Goal: Task Accomplishment & Management: Complete application form

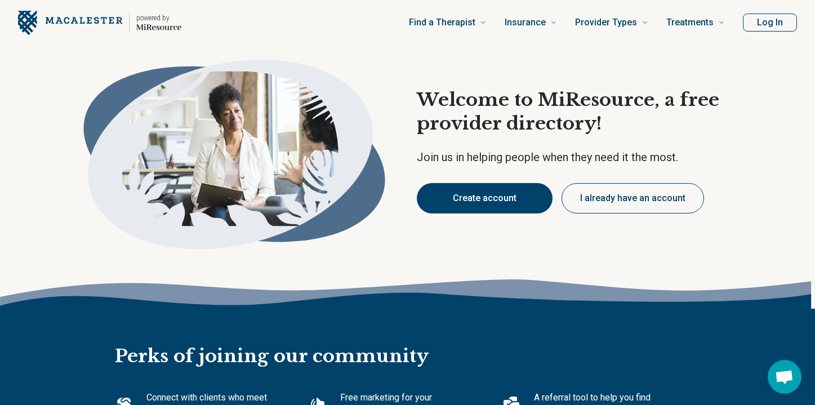
click at [488, 208] on button "Create account" at bounding box center [485, 198] width 136 height 30
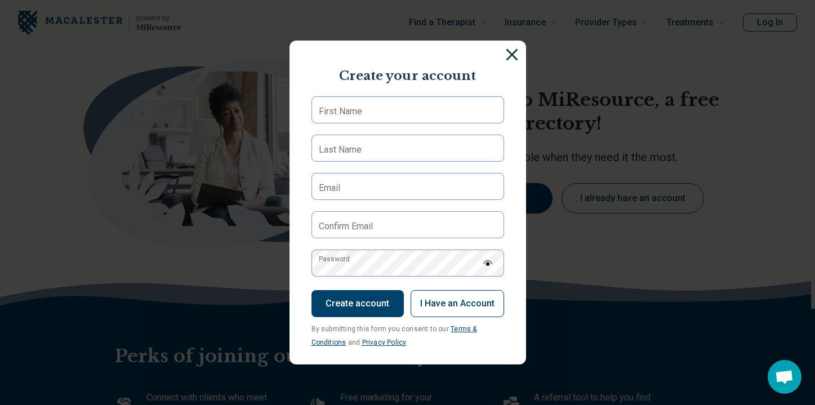
click at [512, 58] on img at bounding box center [512, 54] width 12 height 12
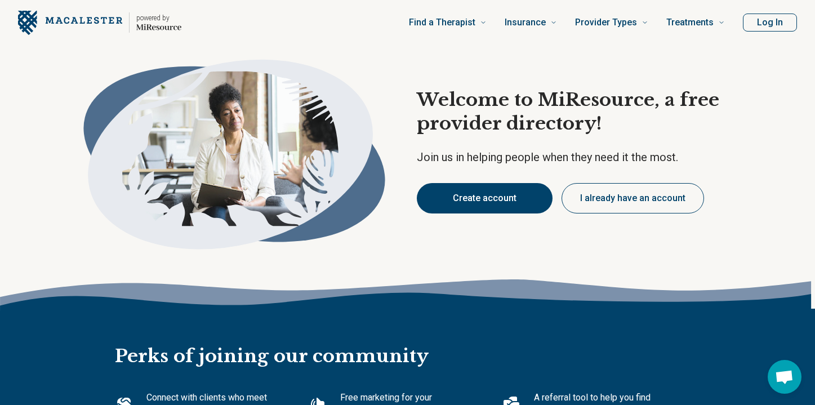
click at [523, 203] on button "Create account" at bounding box center [485, 198] width 136 height 30
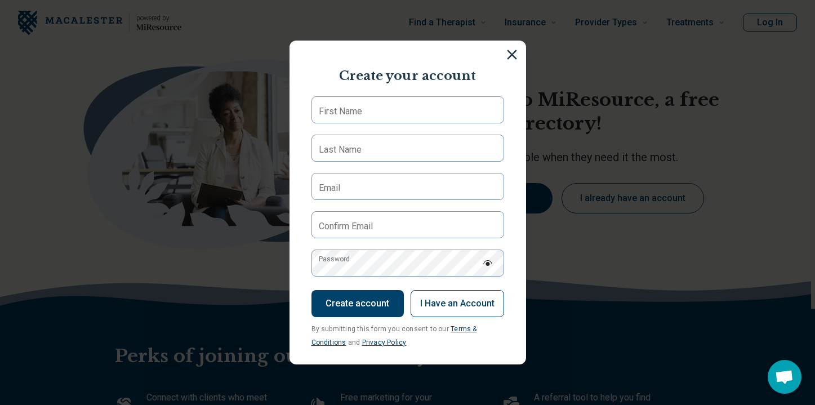
click at [338, 111] on label "First Name" at bounding box center [340, 112] width 43 height 14
click at [338, 111] on input "First Name" at bounding box center [407, 109] width 193 height 27
click at [376, 111] on input "******" at bounding box center [407, 109] width 193 height 27
type input "*******"
click at [341, 164] on form "******* First Name Last Name Email Confirm Email Password Create account I Have…" at bounding box center [407, 222] width 193 height 252
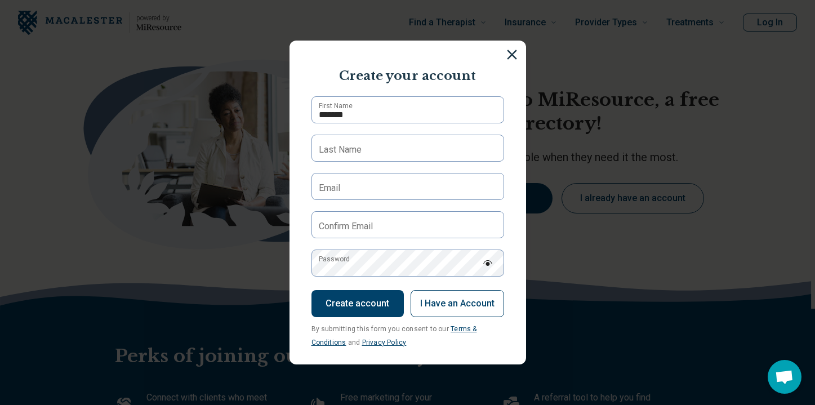
click at [345, 153] on label "Last Name" at bounding box center [340, 150] width 43 height 14
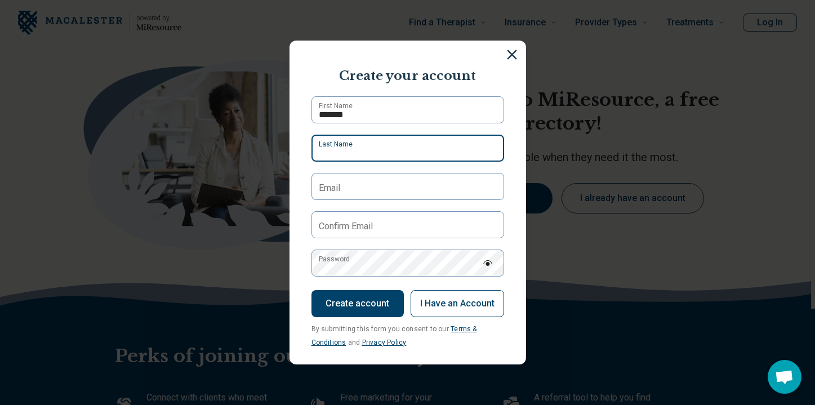
click at [345, 153] on input "Last Name" at bounding box center [407, 148] width 193 height 27
type input "*****"
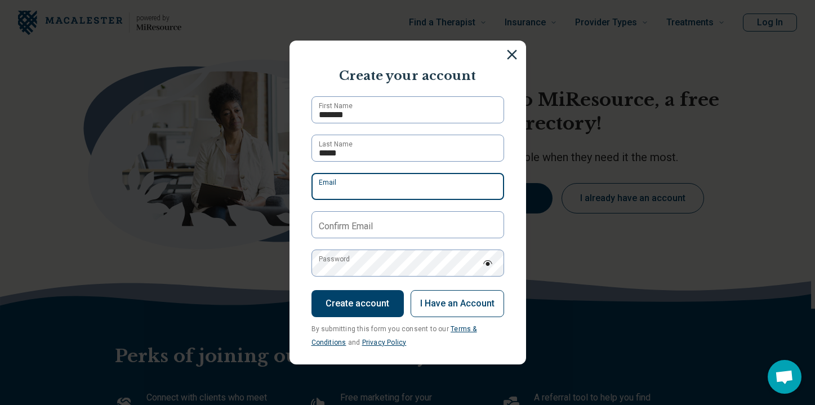
click at [346, 191] on input "Email" at bounding box center [407, 186] width 193 height 27
type input "**********"
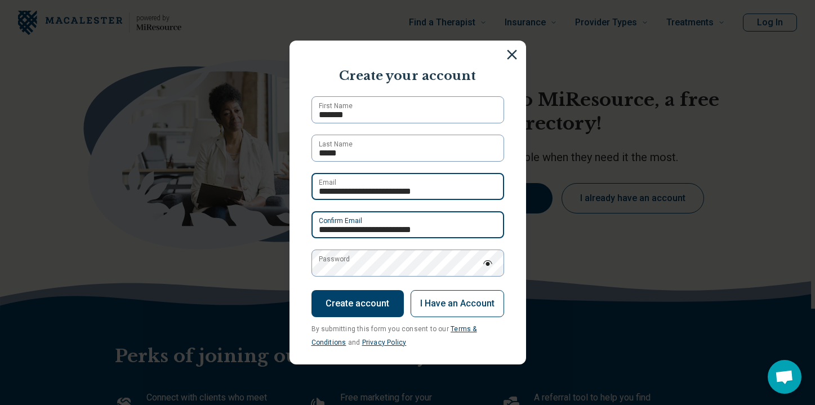
type input "**********"
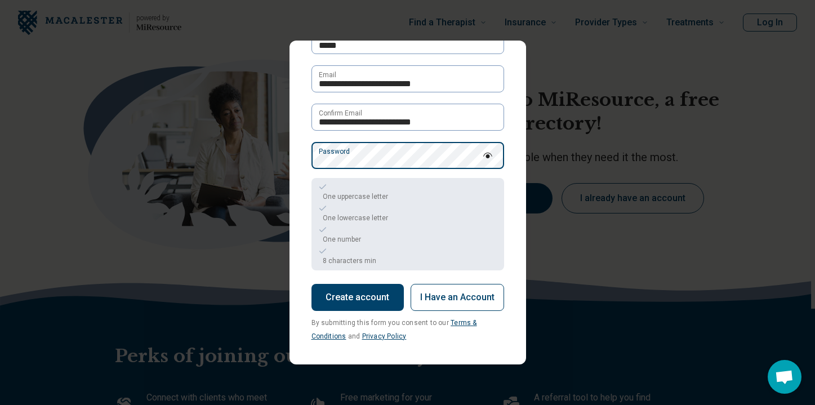
scroll to position [108, 0]
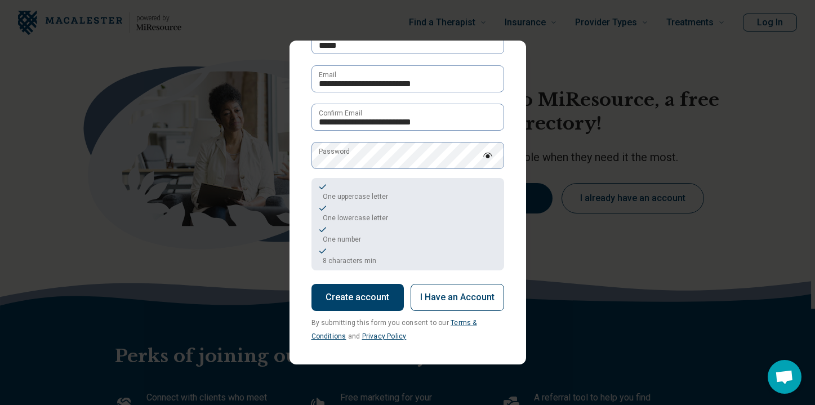
click at [353, 295] on button "Create account" at bounding box center [357, 297] width 92 height 27
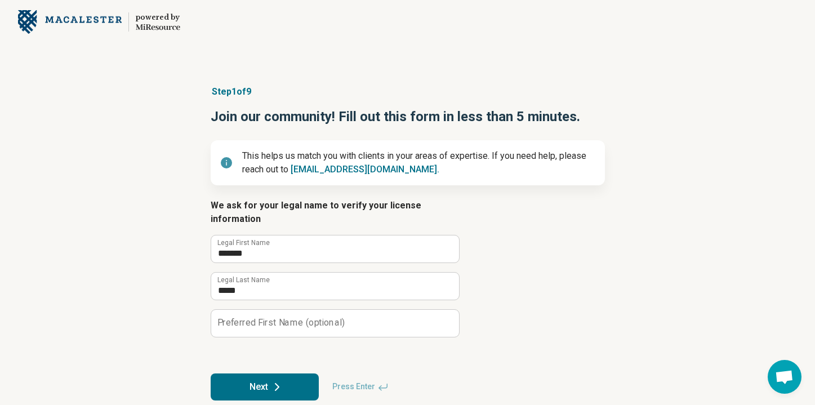
scroll to position [16, 0]
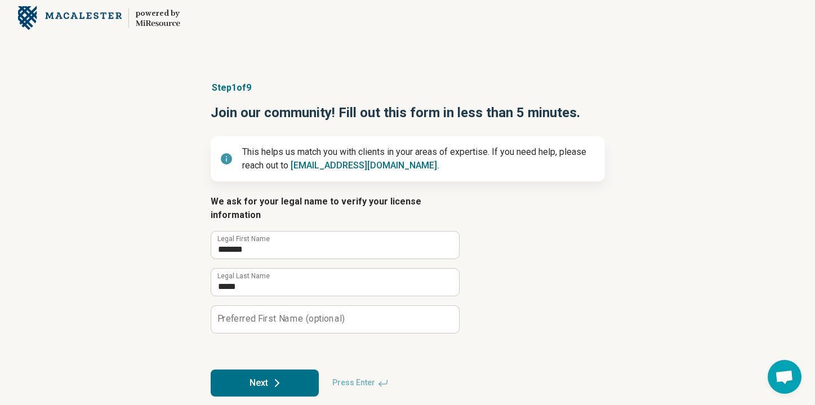
click at [292, 373] on button "Next" at bounding box center [265, 382] width 108 height 27
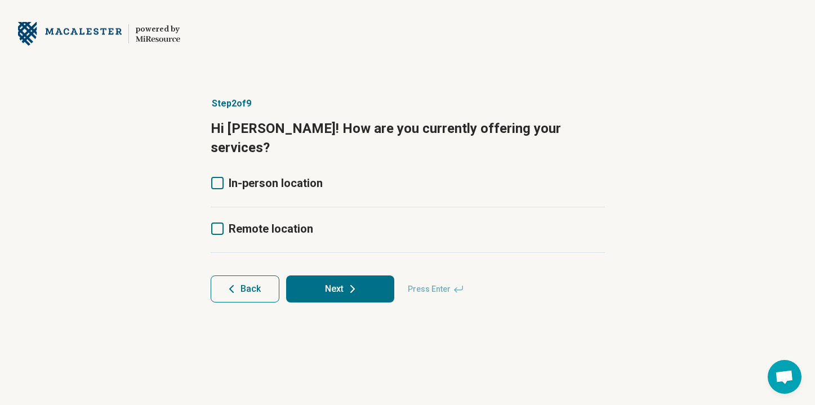
scroll to position [0, 0]
click at [234, 176] on span "In-person location" at bounding box center [276, 183] width 94 height 14
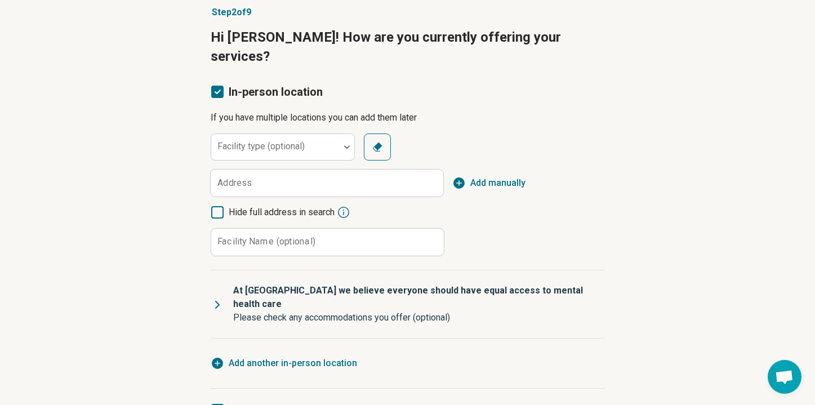
scroll to position [139, 0]
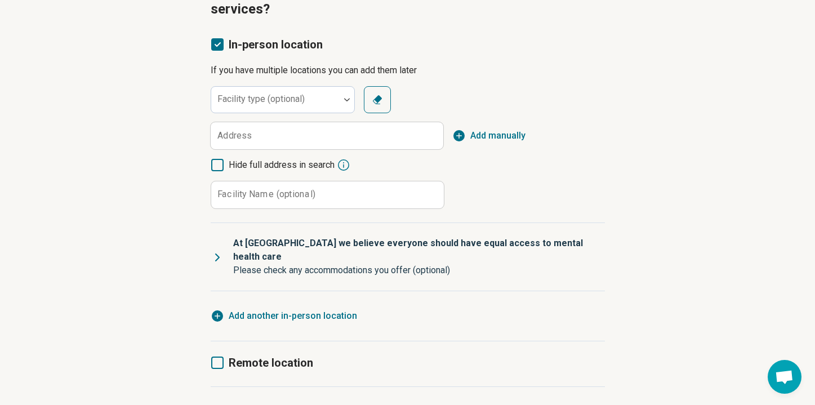
click at [217, 357] on icon at bounding box center [217, 363] width 12 height 12
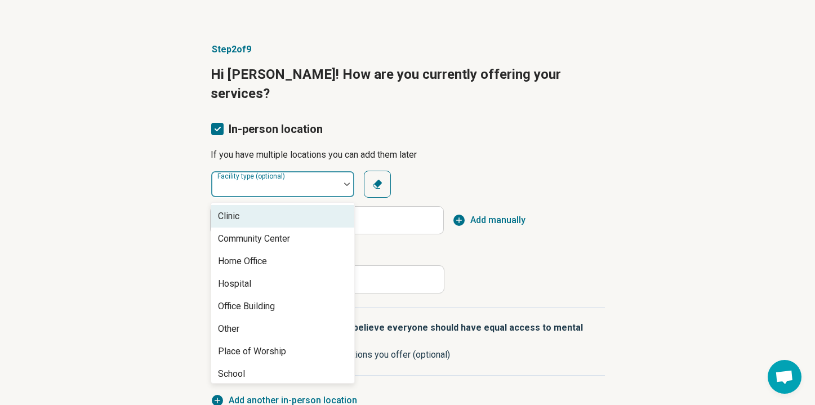
click at [255, 171] on div "Facility type (optional)" at bounding box center [283, 184] width 144 height 27
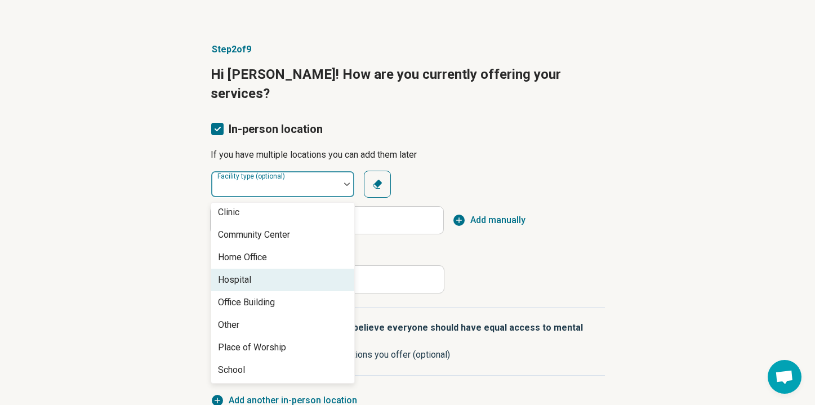
scroll to position [0, 0]
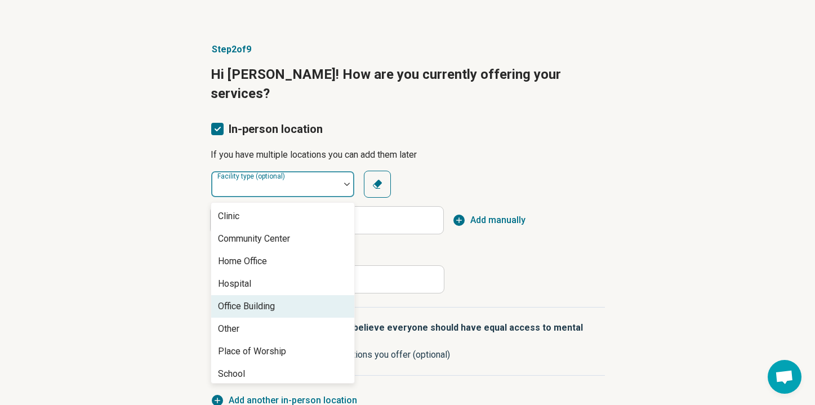
click at [249, 300] on div "Office Building" at bounding box center [246, 307] width 57 height 14
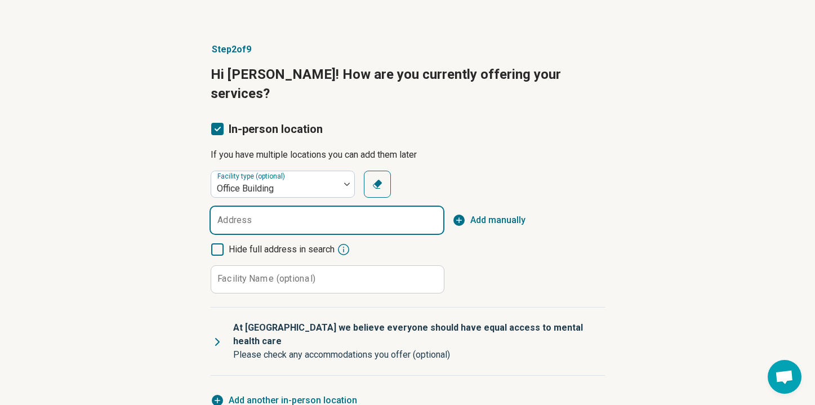
click at [271, 207] on input "Address" at bounding box center [327, 220] width 233 height 27
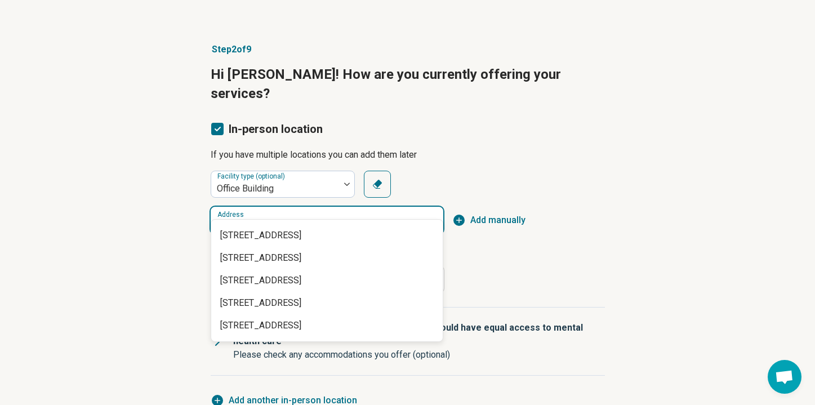
type input "*********"
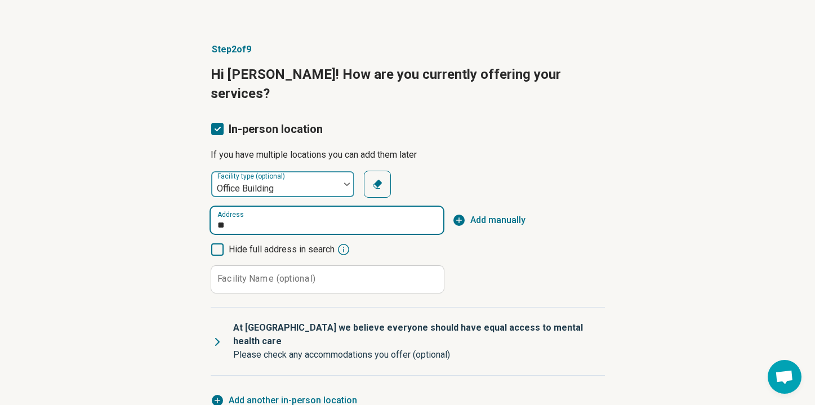
type input "*"
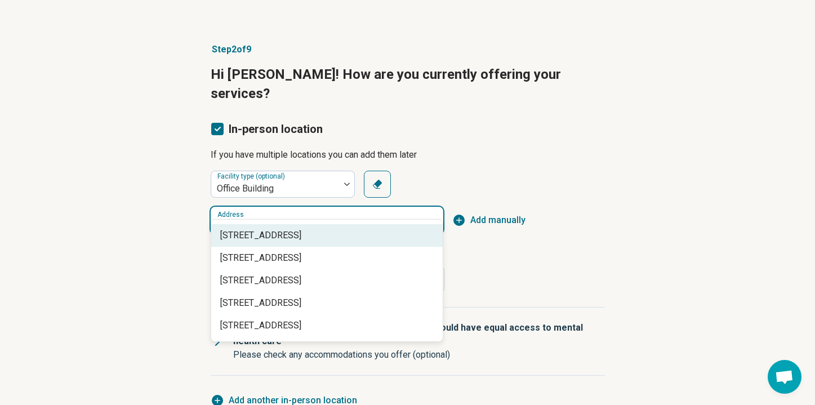
click at [304, 231] on span "[STREET_ADDRESS]" at bounding box center [329, 236] width 218 height 14
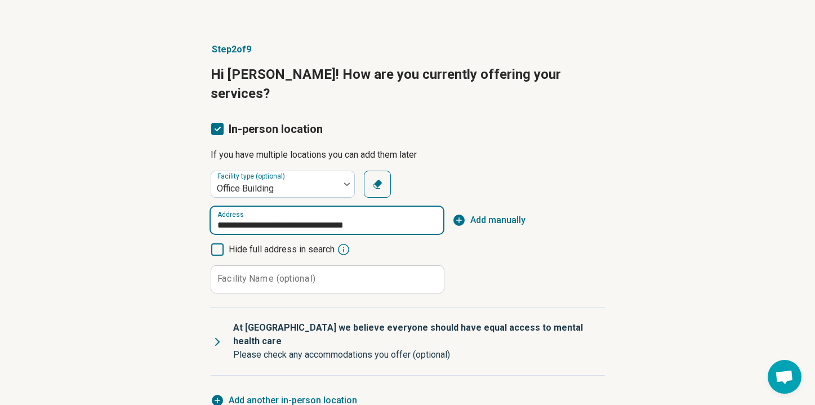
scroll to position [72, 0]
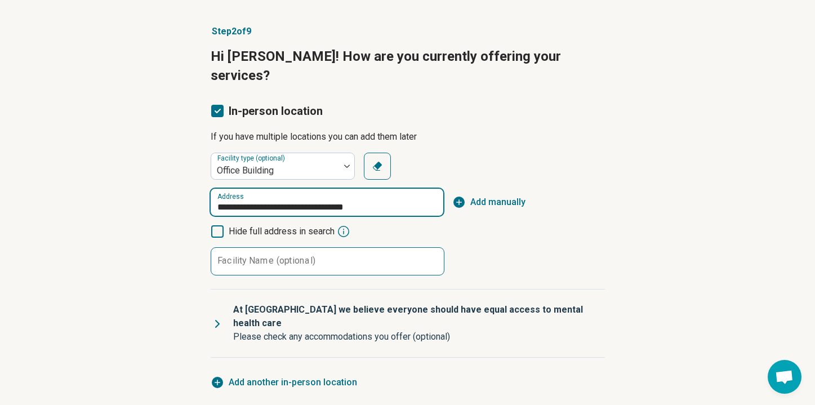
type input "**********"
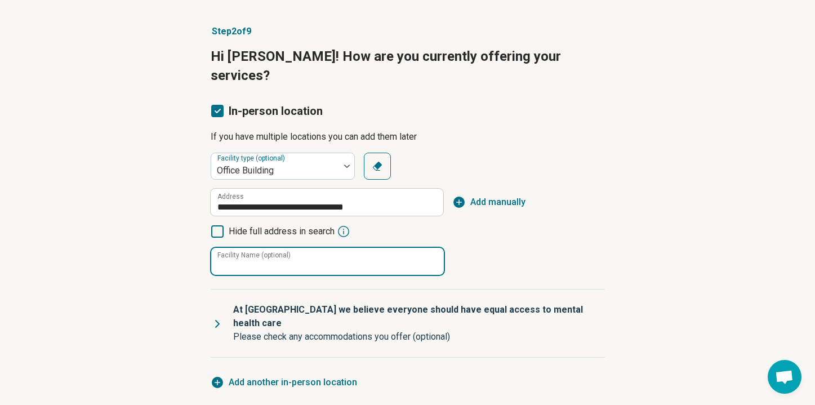
click at [282, 252] on input "Facility Name (optional)" at bounding box center [327, 261] width 233 height 27
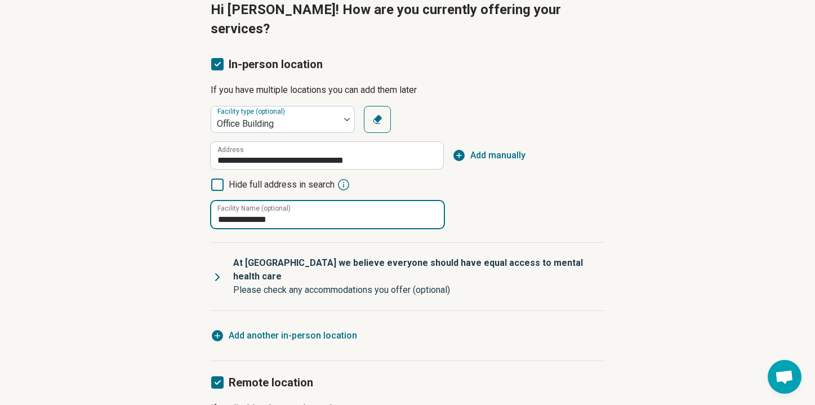
scroll to position [122, 0]
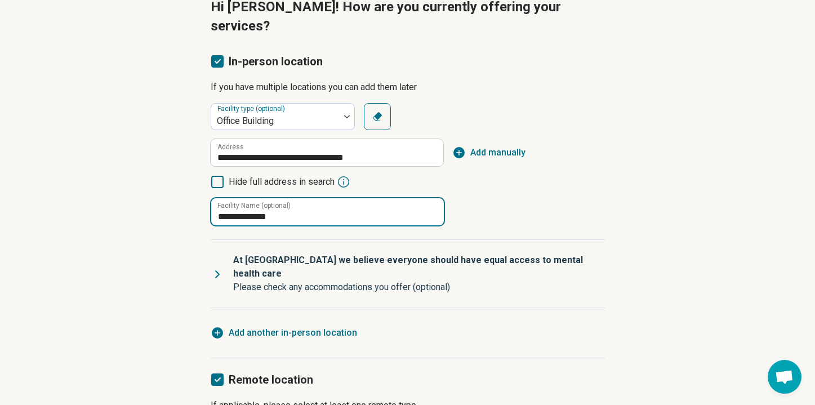
type input "**********"
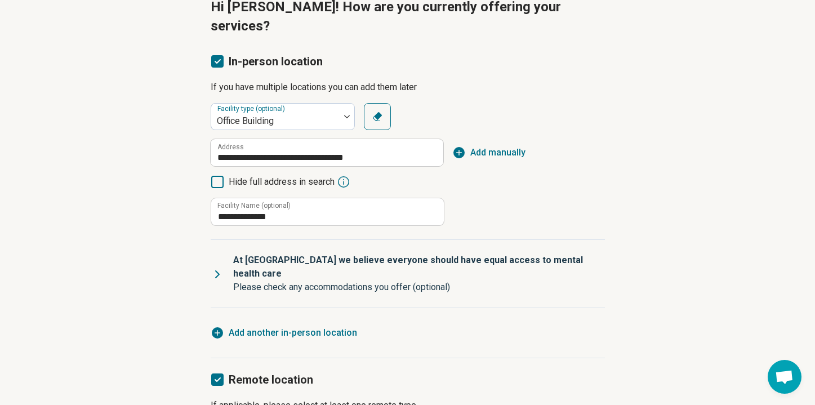
click at [219, 268] on icon at bounding box center [218, 275] width 14 height 14
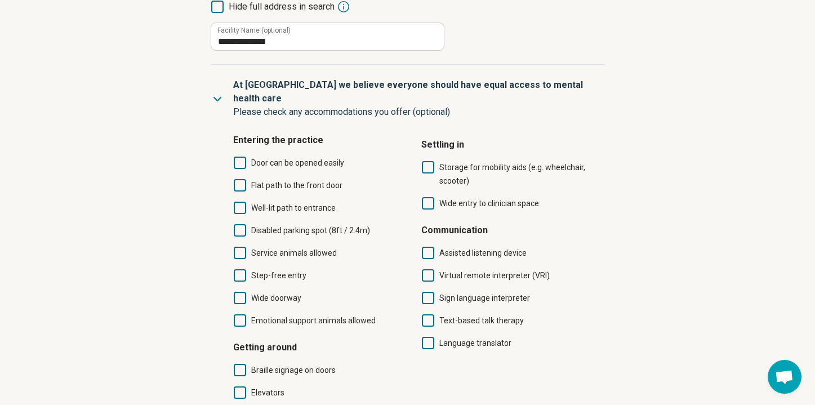
scroll to position [296, 0]
click at [218, 93] on icon at bounding box center [218, 100] width 14 height 14
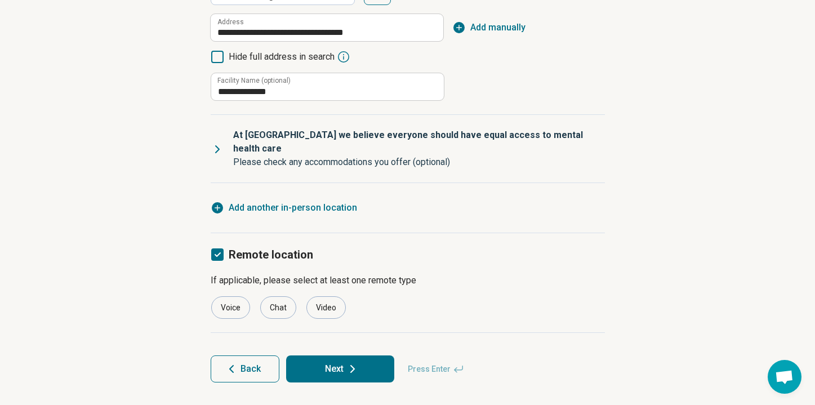
scroll to position [213, 0]
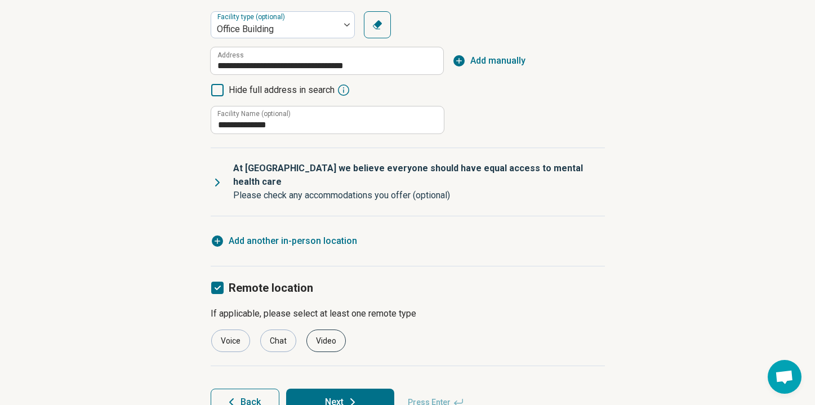
click at [312, 330] on div "Video" at bounding box center [325, 341] width 39 height 23
click at [239, 330] on div "Voice" at bounding box center [230, 341] width 39 height 23
click at [325, 389] on button "Next" at bounding box center [340, 402] width 108 height 27
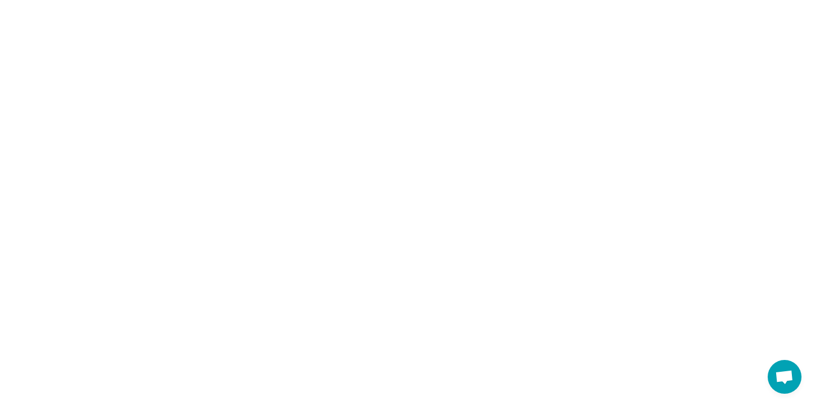
scroll to position [0, 0]
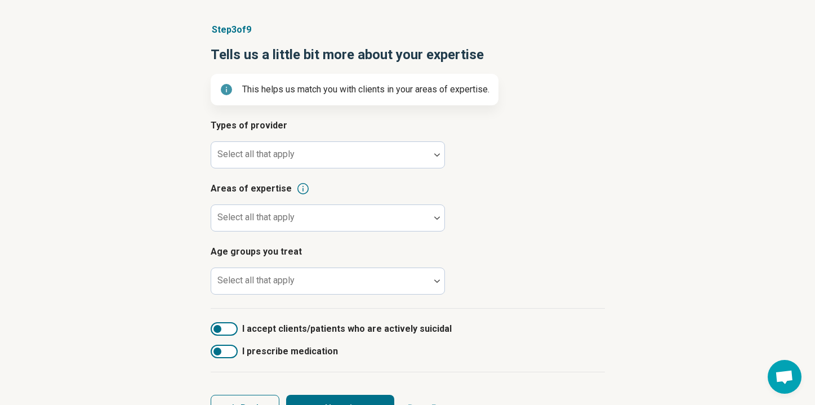
scroll to position [73, 0]
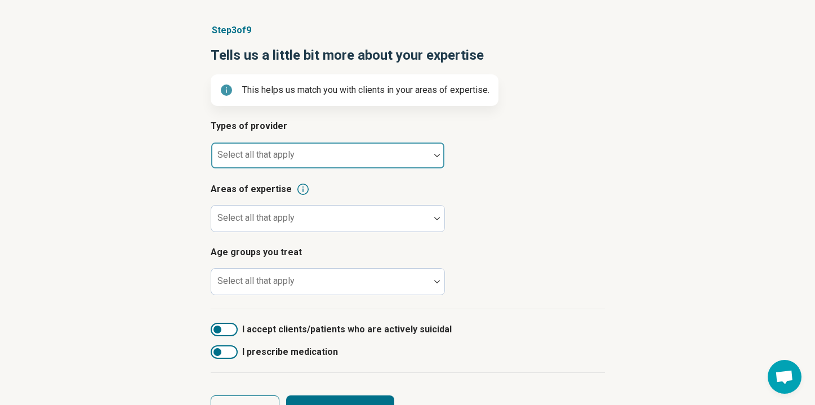
click at [279, 159] on div "Select all that apply" at bounding box center [328, 155] width 234 height 27
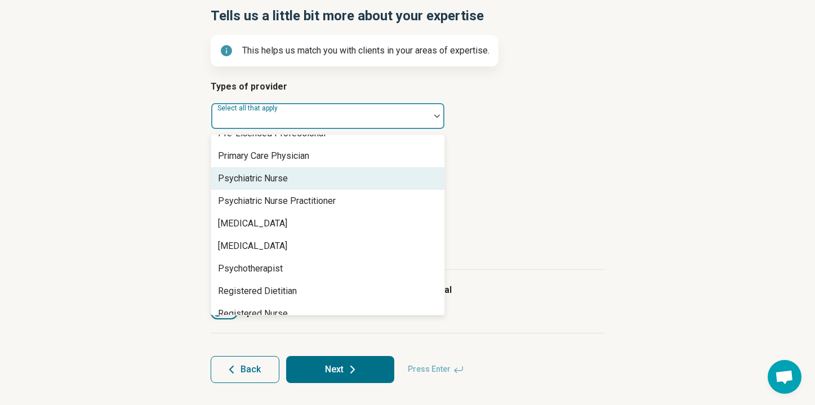
scroll to position [1291, 0]
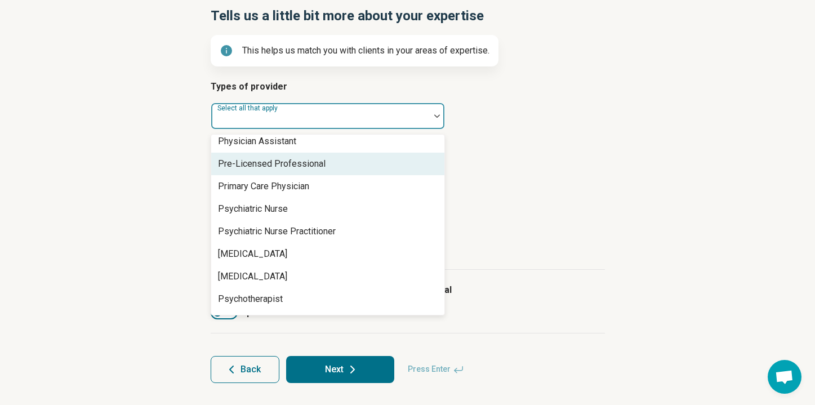
click at [278, 164] on div "Pre-Licensed Professional" at bounding box center [272, 164] width 108 height 14
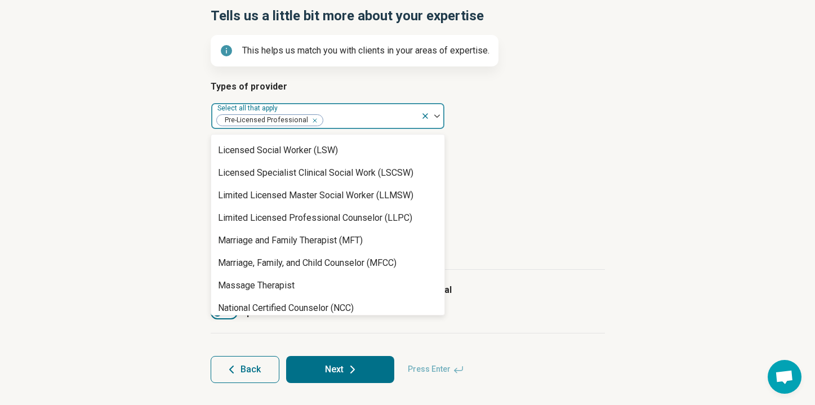
scroll to position [935, 0]
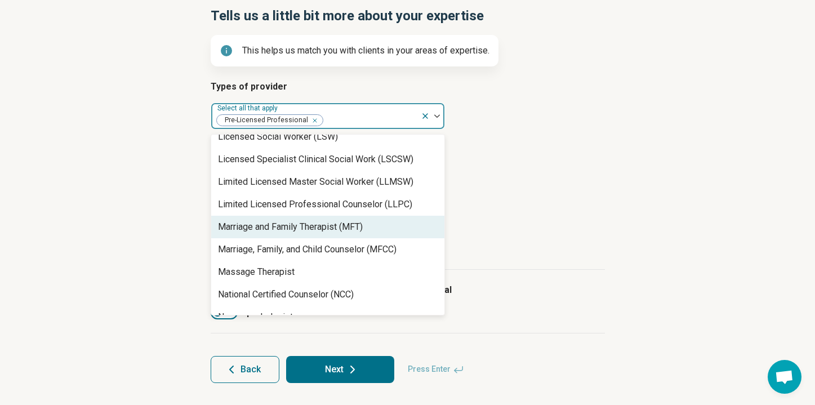
click at [306, 225] on div "Marriage and Family Therapist (MFT)" at bounding box center [290, 227] width 145 height 14
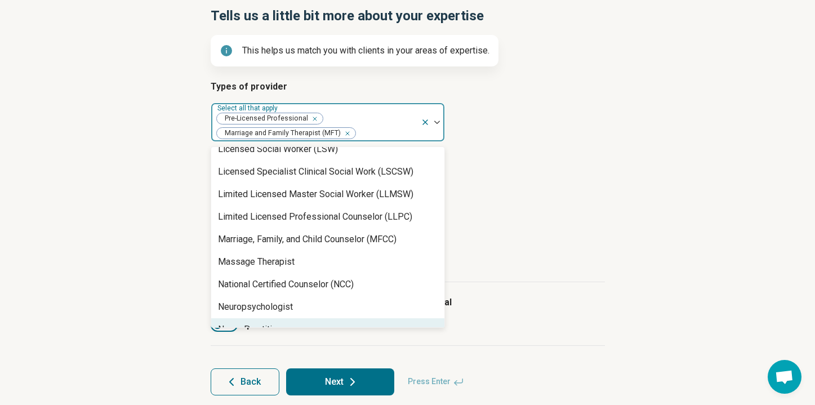
click at [373, 349] on form "Types of provider option Marriage and Family Therapist (MFT), selected. Nurse P…" at bounding box center [408, 237] width 394 height 315
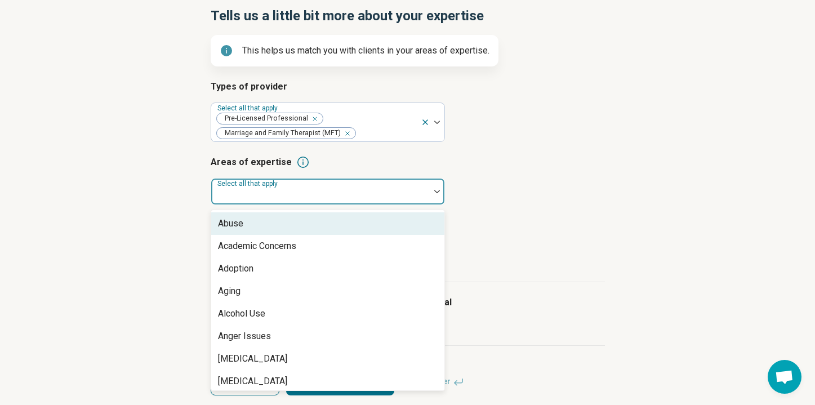
click at [291, 197] on div at bounding box center [321, 196] width 210 height 16
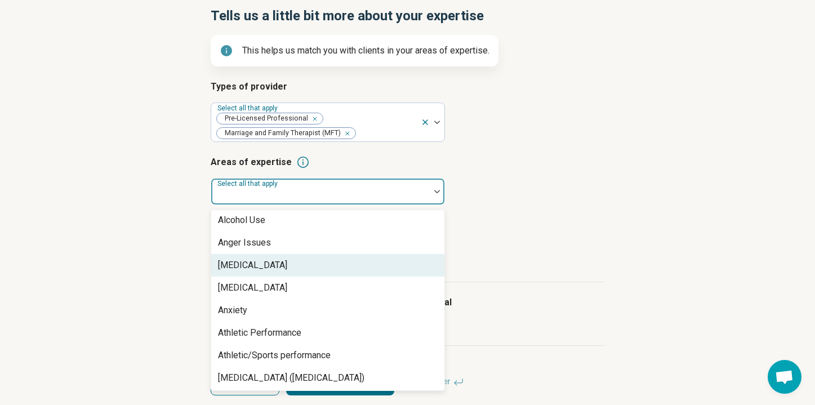
scroll to position [104, 0]
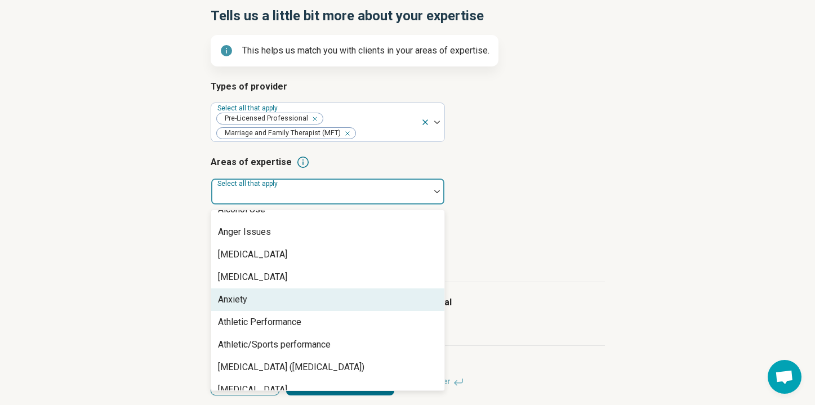
click at [297, 303] on div "Anxiety" at bounding box center [327, 299] width 233 height 23
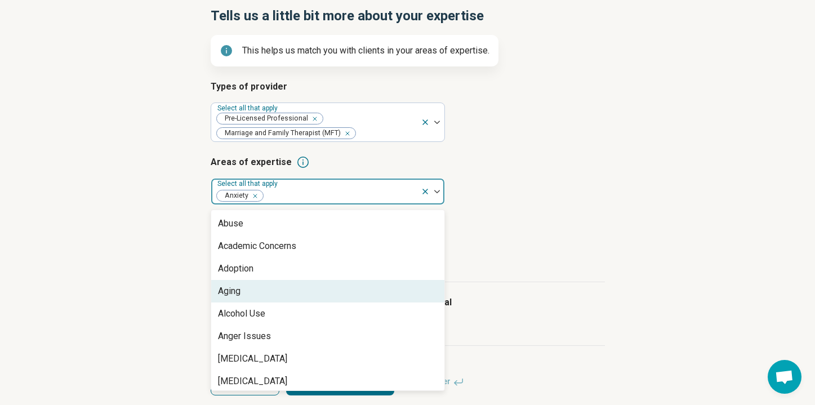
scroll to position [2, 0]
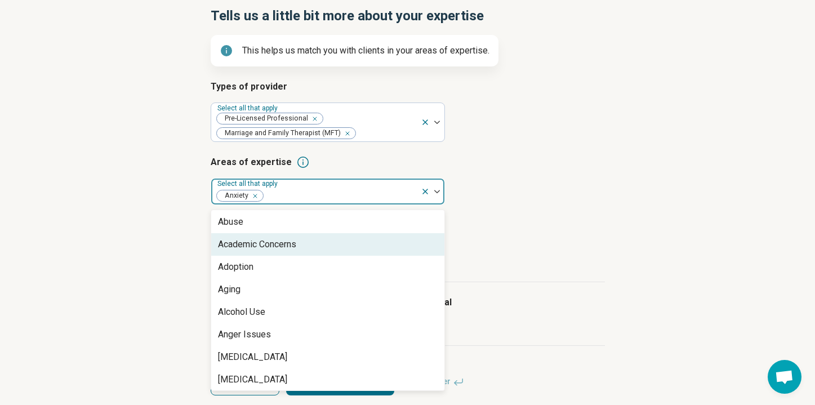
click at [291, 244] on div "Academic Concerns" at bounding box center [257, 245] width 78 height 14
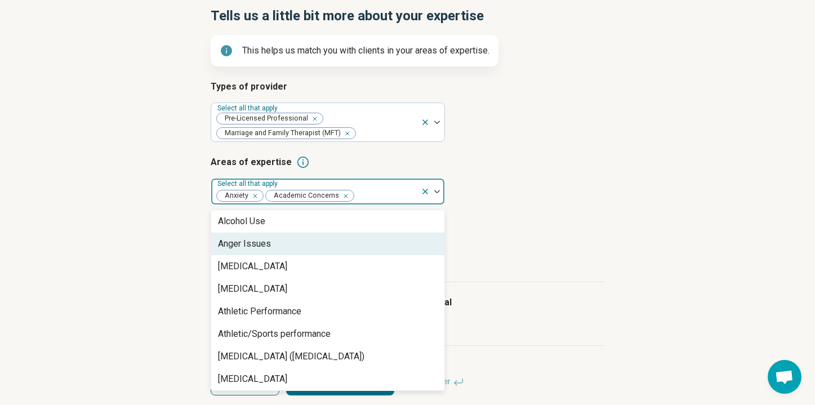
scroll to position [70, 0]
click at [268, 246] on div "Anger Issues" at bounding box center [244, 244] width 53 height 14
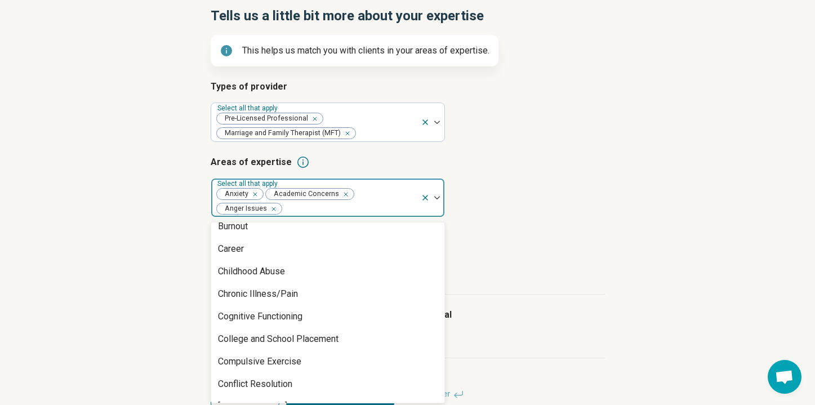
scroll to position [416, 0]
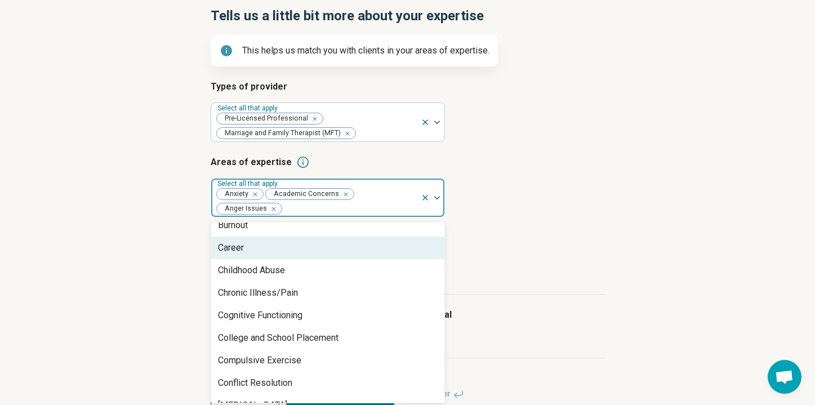
click at [260, 255] on div "Career" at bounding box center [327, 248] width 233 height 23
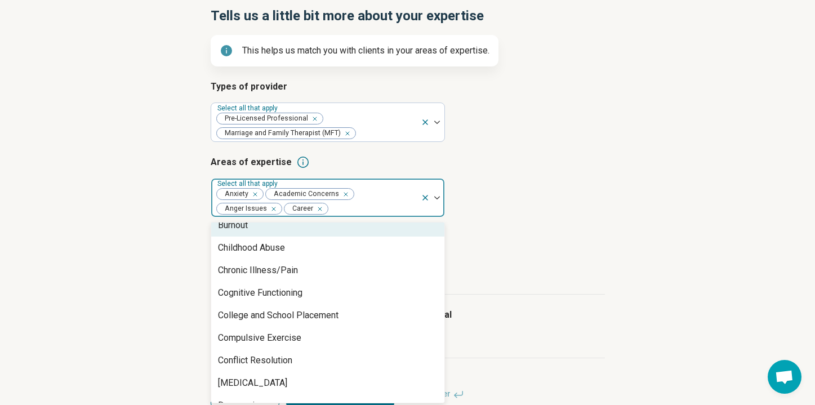
click at [253, 228] on div "Burnout" at bounding box center [327, 225] width 233 height 23
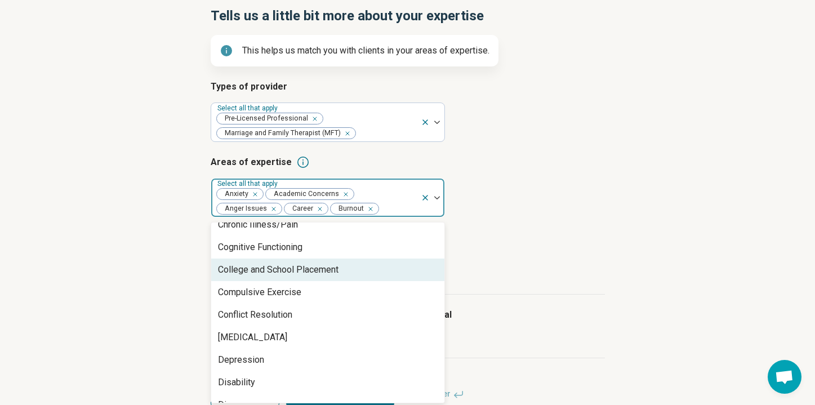
scroll to position [492, 0]
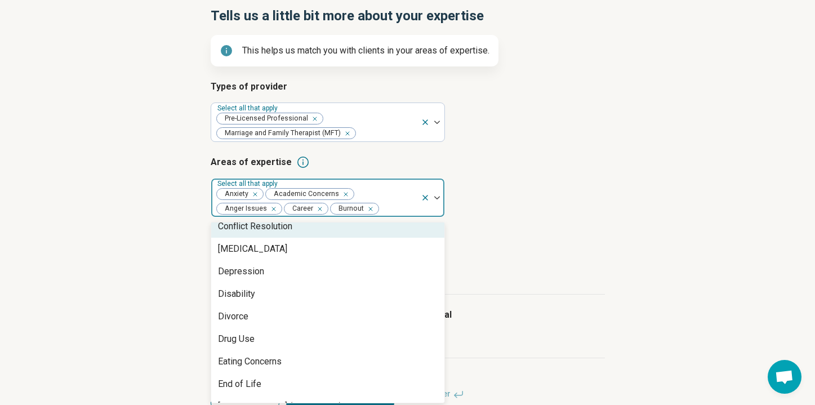
click at [271, 233] on div "Conflict Resolution" at bounding box center [255, 227] width 74 height 14
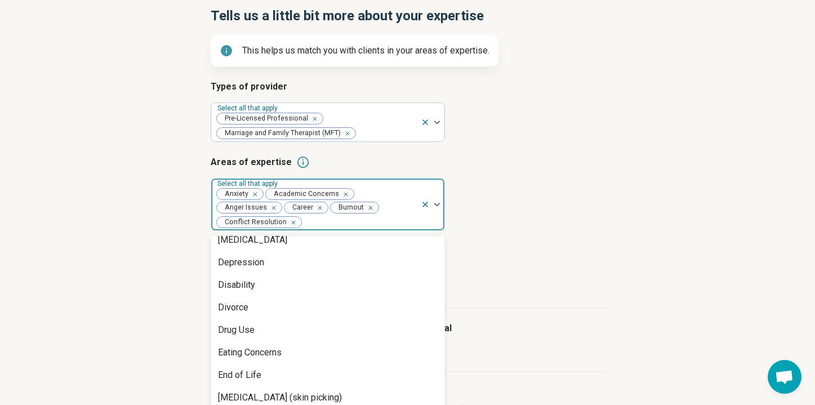
scroll to position [505, 0]
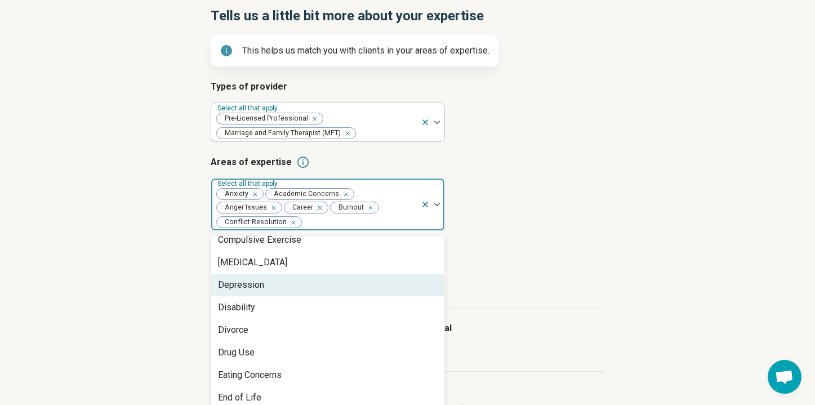
click at [277, 280] on div "Depression" at bounding box center [327, 285] width 233 height 23
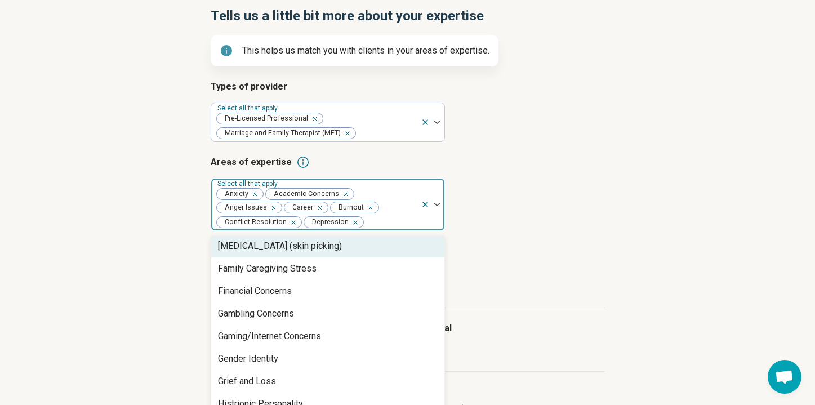
scroll to position [657, 0]
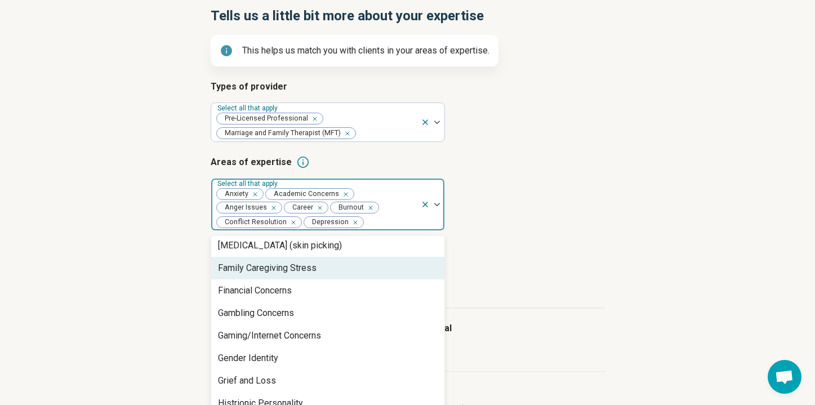
click at [277, 274] on div "Family Caregiving Stress" at bounding box center [267, 268] width 99 height 14
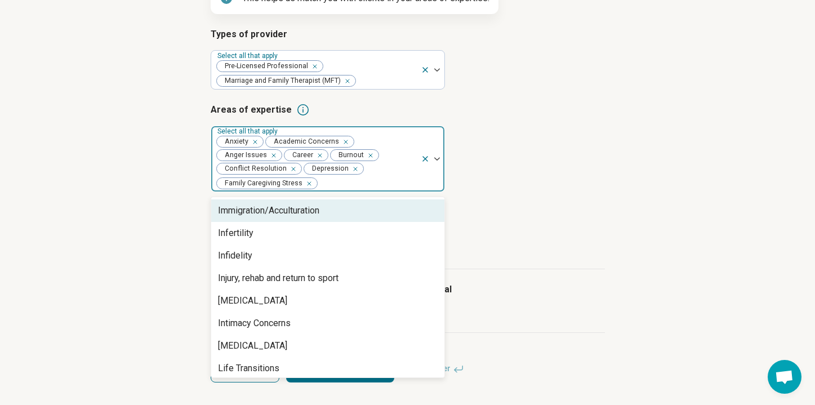
scroll to position [837, 0]
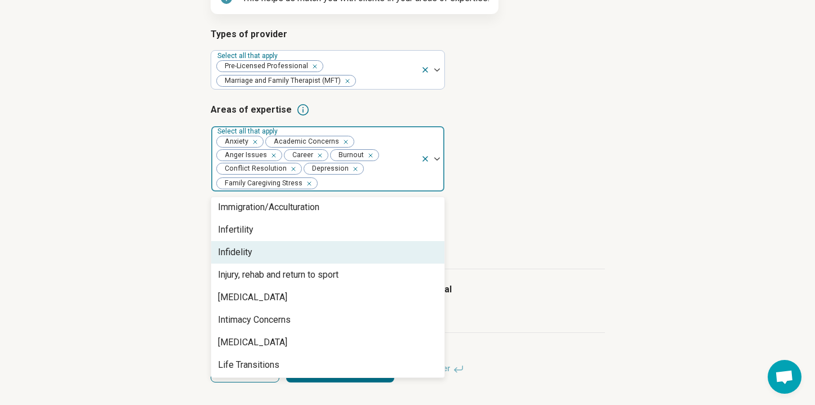
click at [234, 250] on div "Infidelity" at bounding box center [235, 253] width 34 height 14
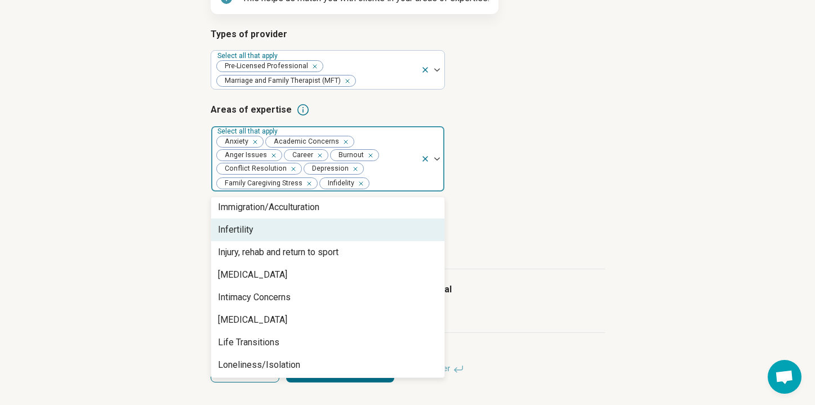
click at [236, 228] on div "Infertility" at bounding box center [235, 230] width 35 height 14
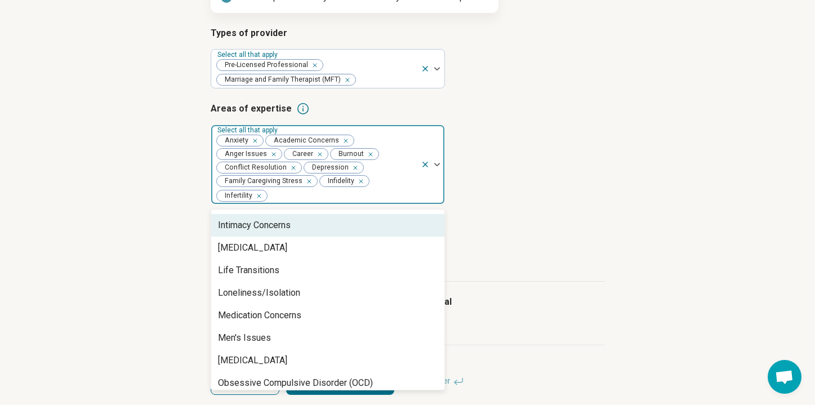
scroll to position [910, 0]
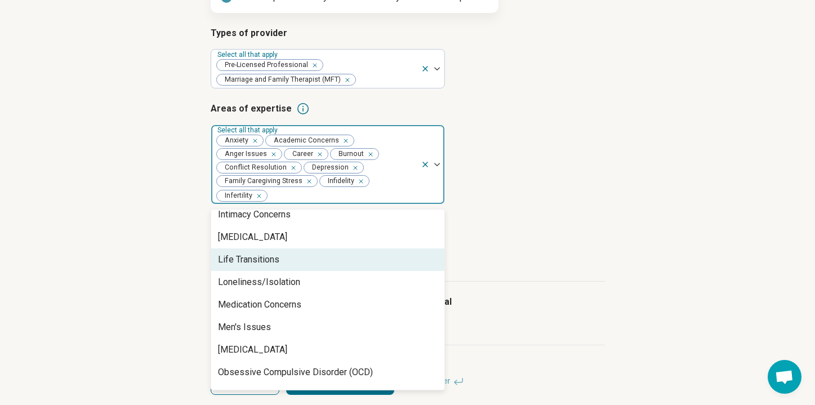
click at [265, 262] on div "Life Transitions" at bounding box center [248, 260] width 61 height 14
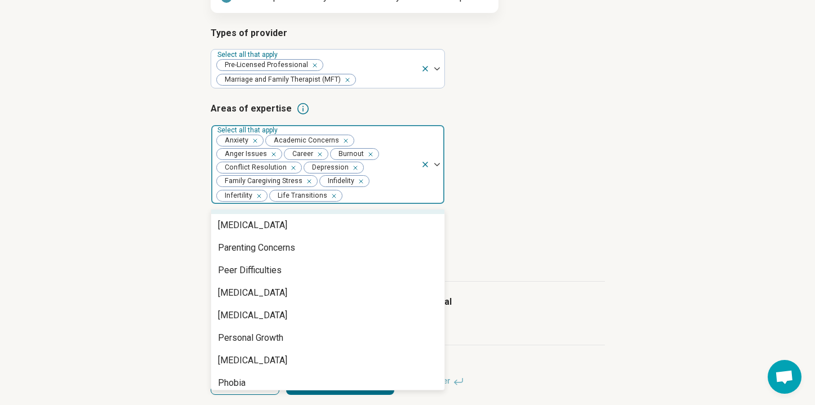
scroll to position [1130, 0]
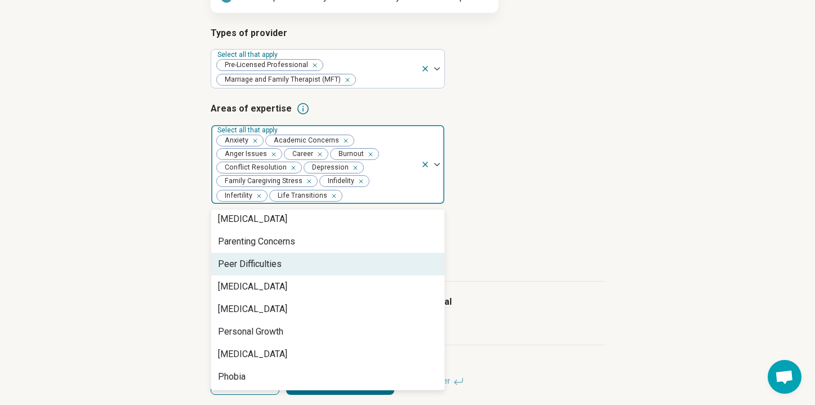
click at [280, 274] on div "Peer Difficulties" at bounding box center [327, 264] width 233 height 23
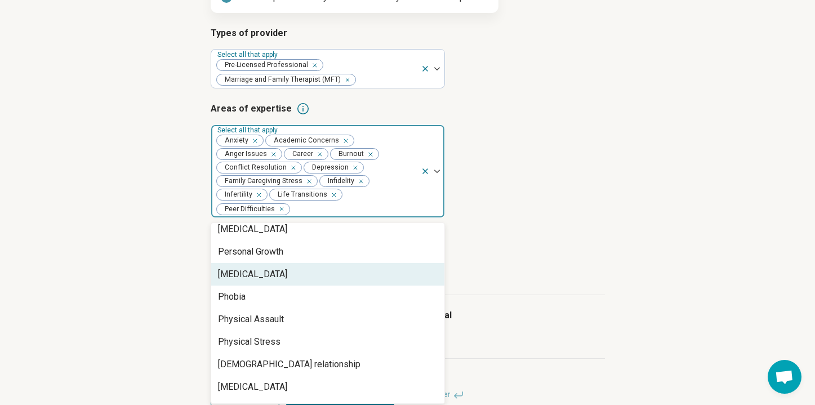
scroll to position [1210, 0]
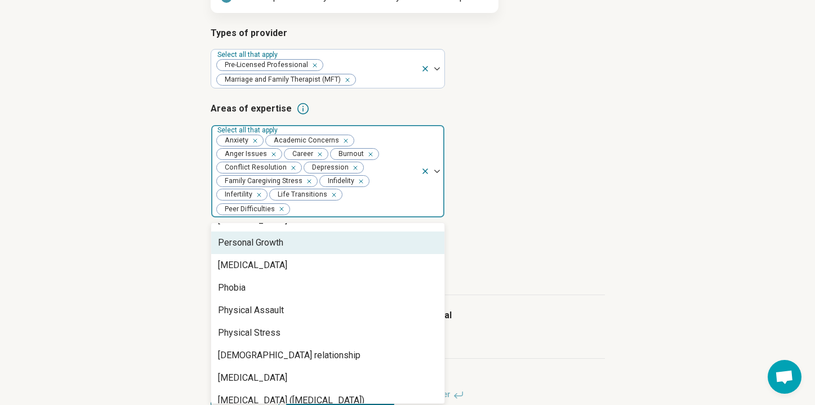
click at [255, 249] on div "Personal Growth" at bounding box center [250, 243] width 65 height 14
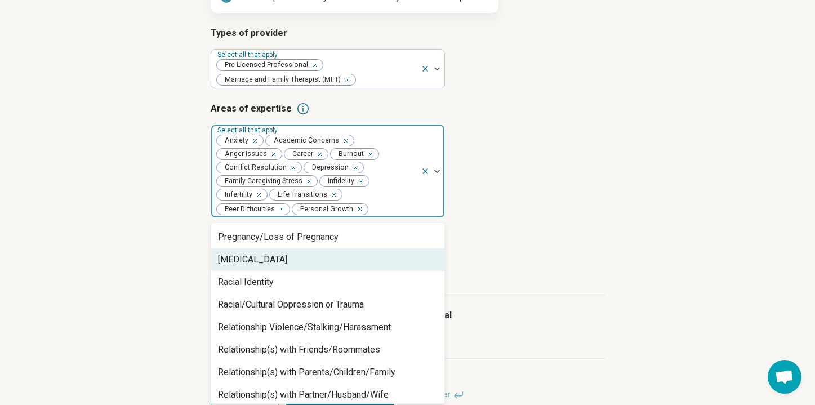
scroll to position [1372, 0]
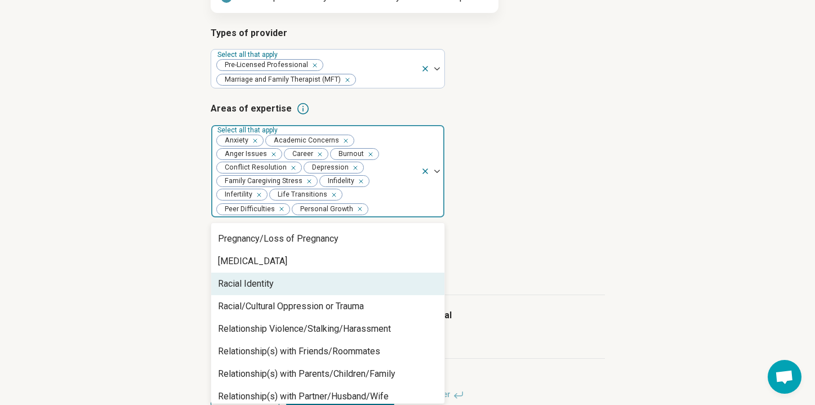
click at [252, 282] on div "Racial Identity" at bounding box center [246, 284] width 56 height 14
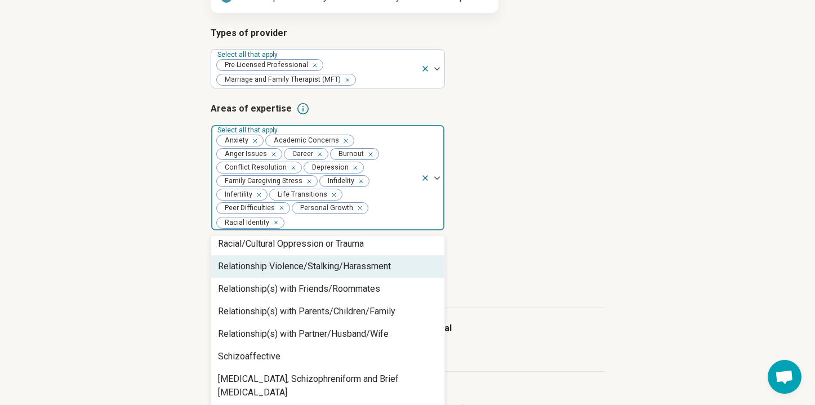
scroll to position [1427, 0]
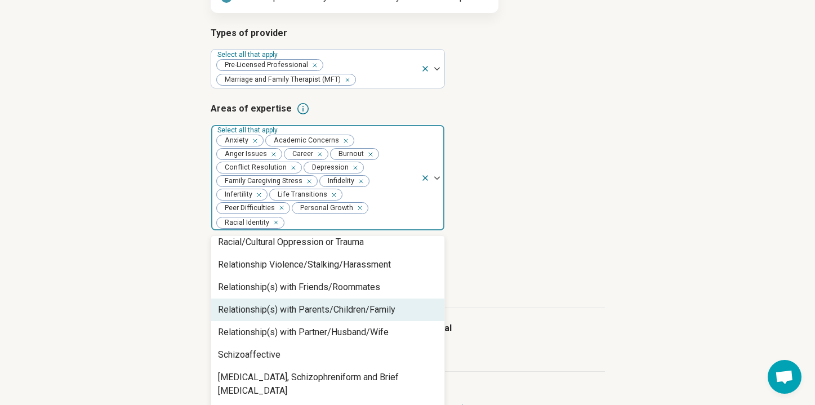
click at [268, 310] on div "Relationship(s) with Parents/Children/Family" at bounding box center [306, 310] width 177 height 14
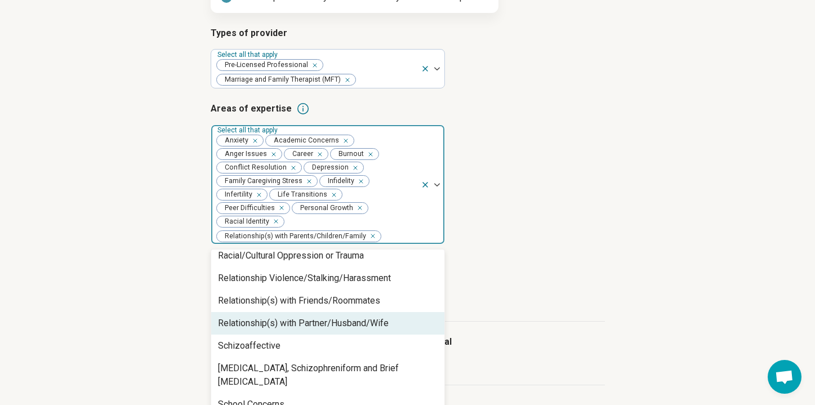
click at [268, 324] on div "Relationship(s) with Partner/Husband/Wife" at bounding box center [303, 324] width 171 height 14
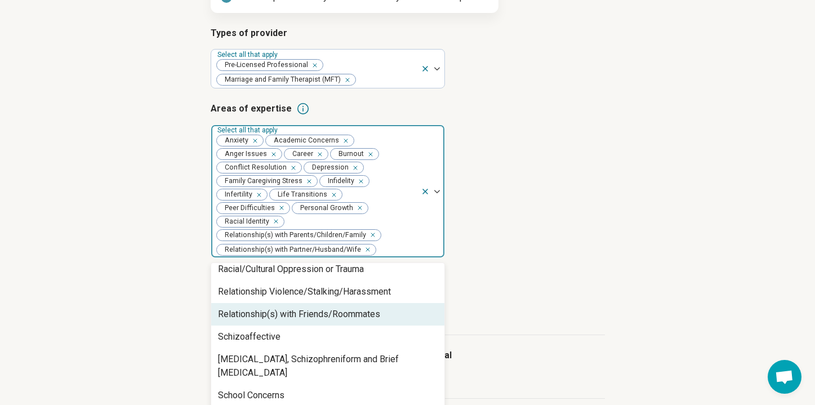
click at [268, 314] on div "Relationship(s) with Friends/Roommates" at bounding box center [299, 315] width 162 height 14
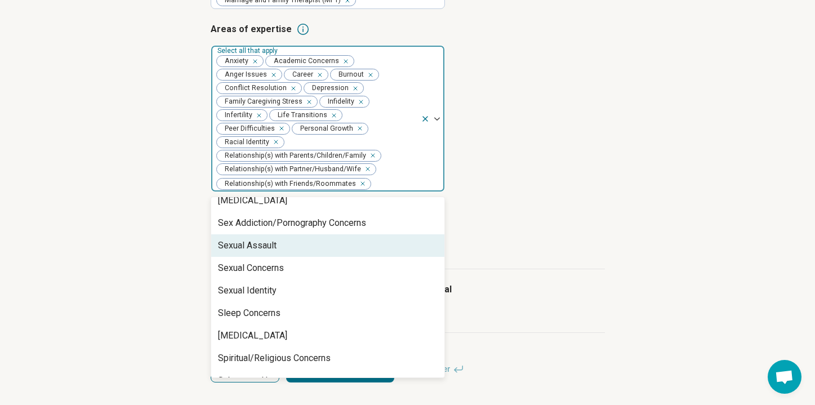
scroll to position [1579, 0]
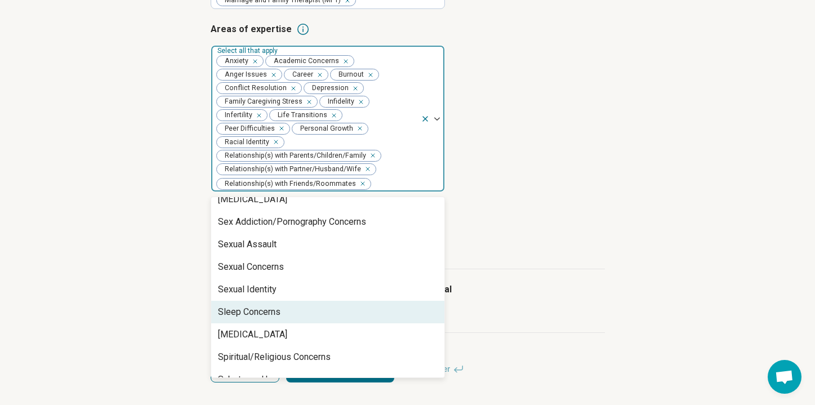
click at [259, 305] on div "Sleep Concerns" at bounding box center [249, 312] width 63 height 14
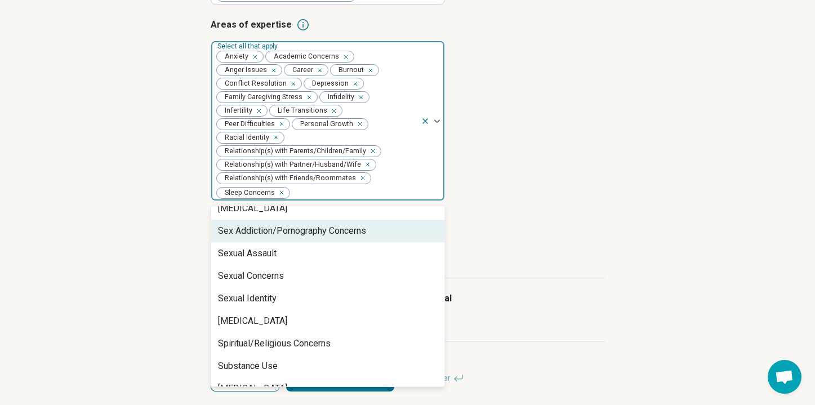
click at [282, 199] on div "Remove [object Object]" at bounding box center [280, 193] width 14 height 14
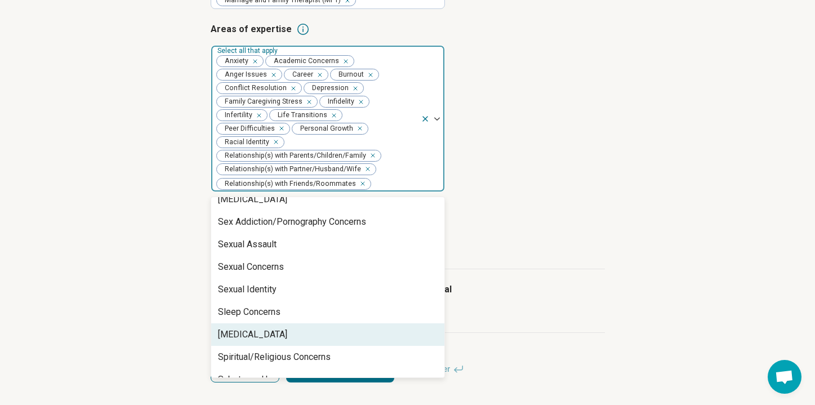
click at [269, 328] on div "[MEDICAL_DATA]" at bounding box center [252, 335] width 69 height 14
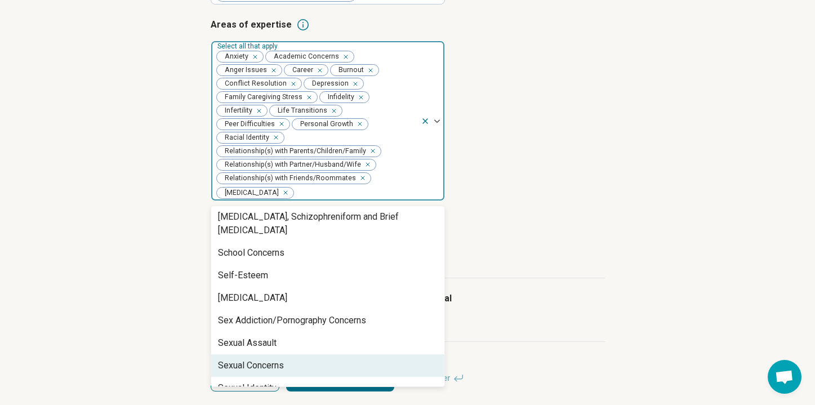
scroll to position [1486, 0]
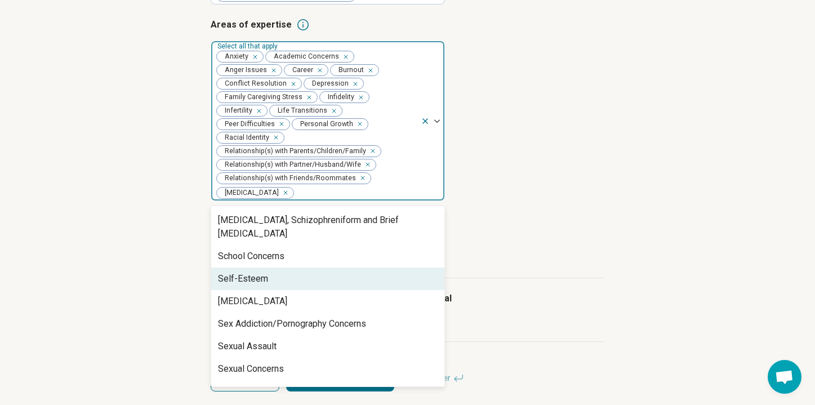
click at [243, 272] on div "Self-Esteem" at bounding box center [243, 279] width 50 height 14
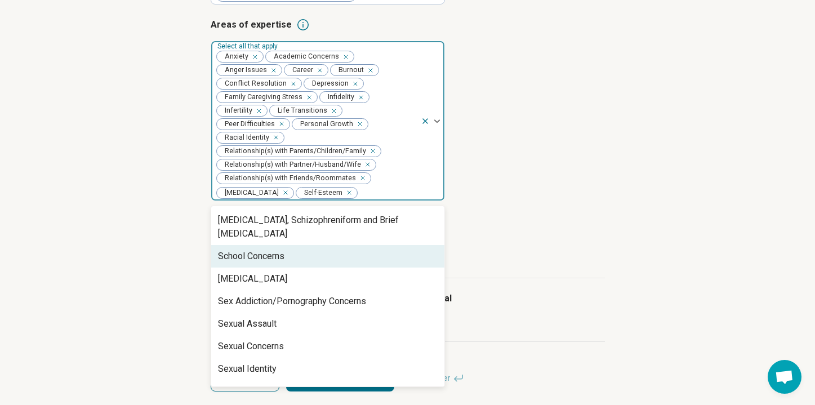
click at [257, 250] on div "School Concerns" at bounding box center [251, 257] width 66 height 14
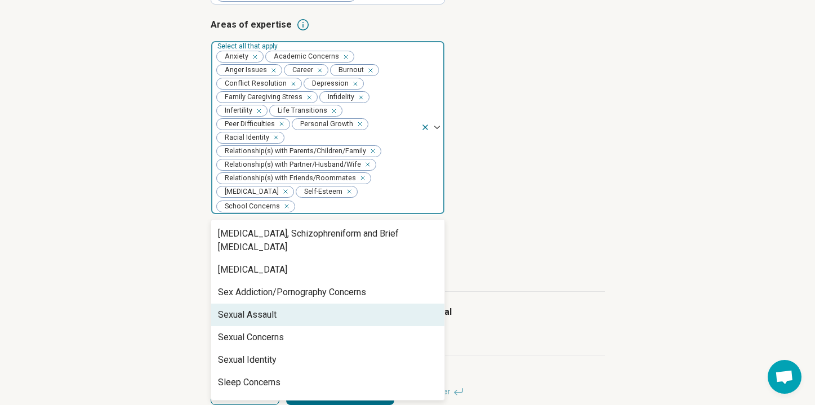
scroll to position [1627, 0]
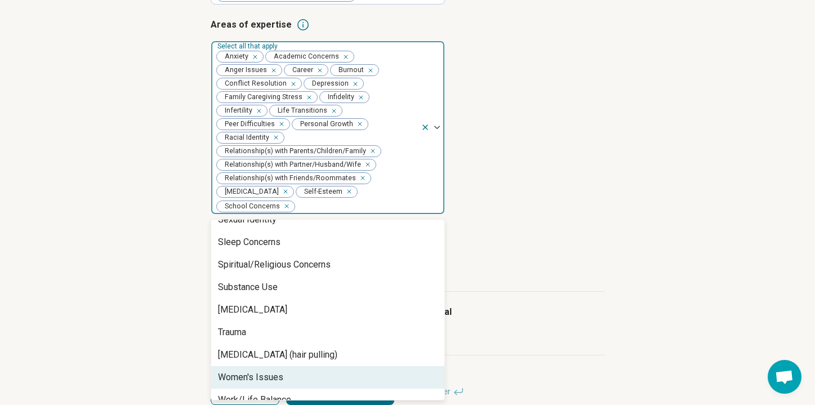
click at [260, 371] on div "Women's Issues" at bounding box center [250, 378] width 65 height 14
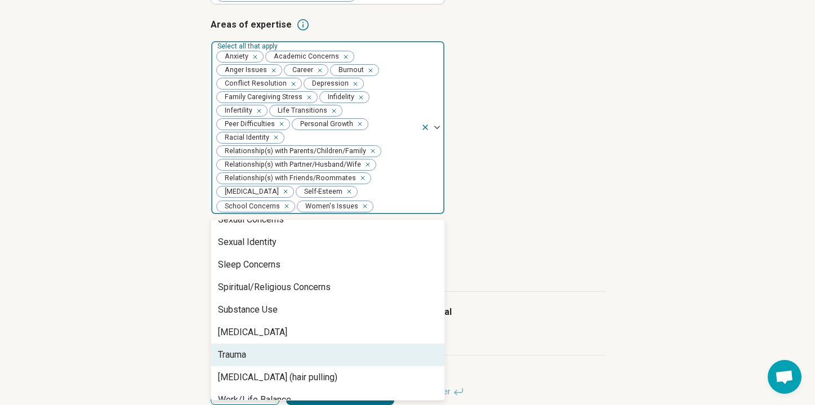
click at [249, 344] on div "Trauma" at bounding box center [327, 355] width 233 height 23
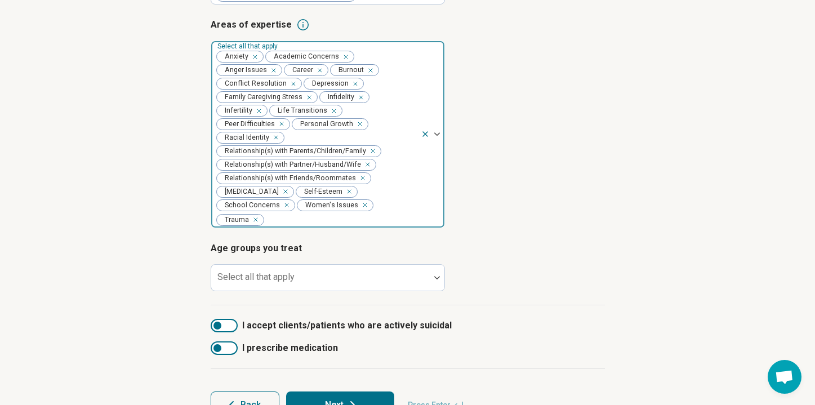
click at [158, 290] on div "Step 3 of 9 Tells us a little bit more about your expertise This helps us match…" at bounding box center [407, 132] width 815 height 617
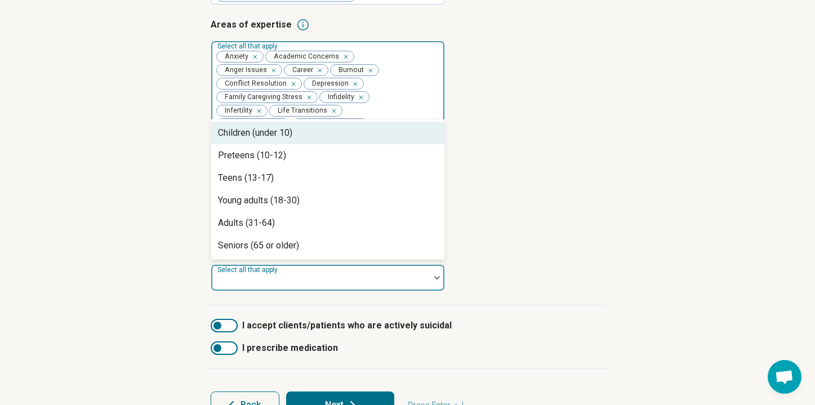
click at [315, 288] on div at bounding box center [321, 282] width 210 height 16
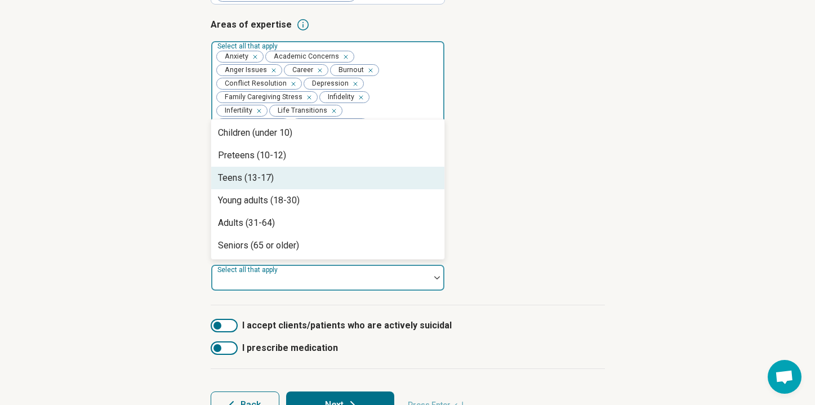
click at [270, 184] on div "Teens (13-17)" at bounding box center [246, 178] width 56 height 14
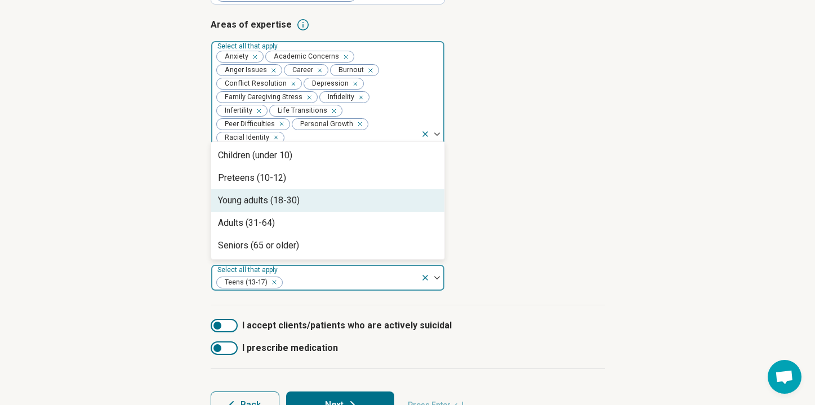
click at [271, 199] on div "Young adults (18-30)" at bounding box center [259, 201] width 82 height 14
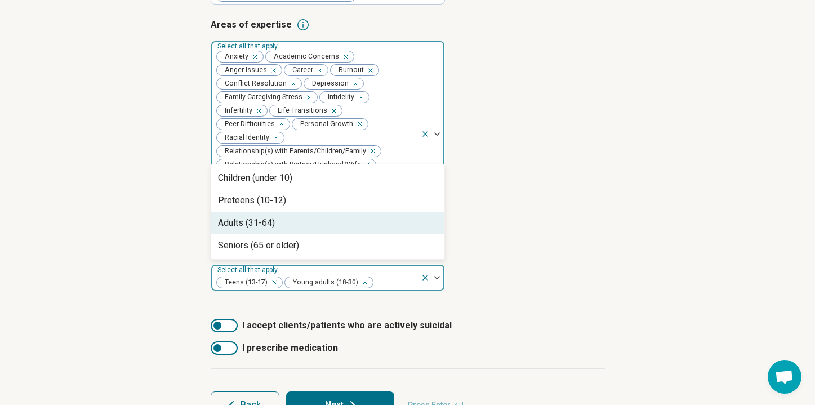
click at [270, 223] on div "Adults (31-64)" at bounding box center [246, 223] width 57 height 14
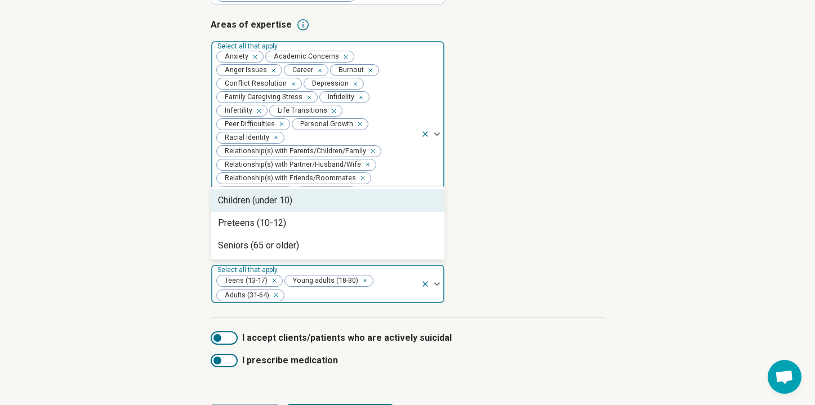
click at [168, 177] on div "Step 3 of 9 Tells us a little bit more about your expertise This helps us match…" at bounding box center [407, 138] width 815 height 629
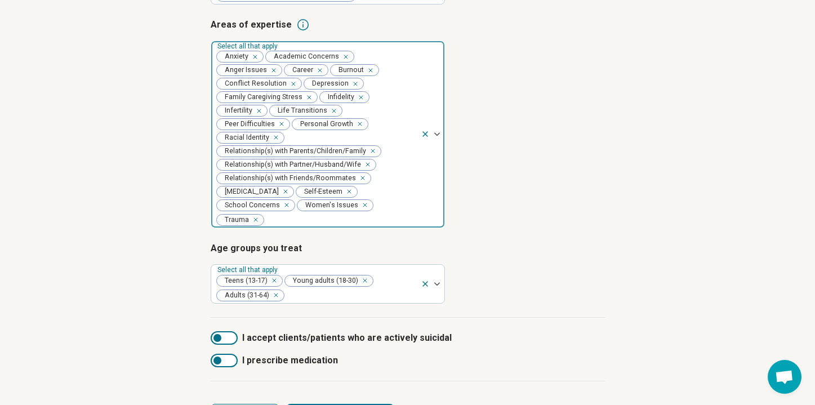
scroll to position [305, 0]
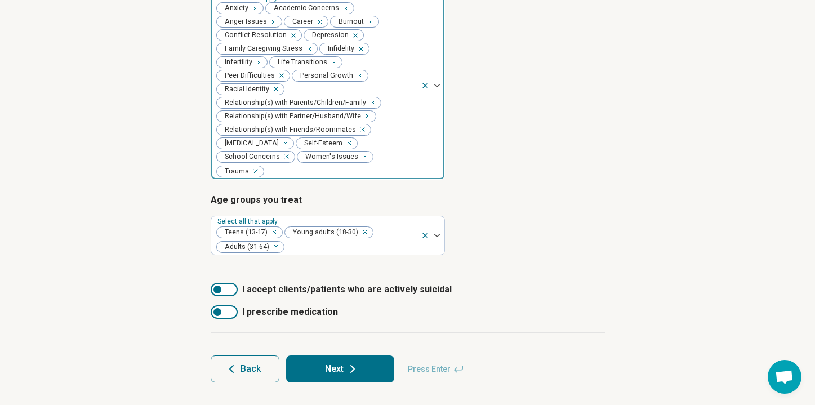
click at [220, 289] on div at bounding box center [217, 290] width 8 height 8
click at [231, 292] on div at bounding box center [231, 290] width 8 height 8
click at [225, 290] on div at bounding box center [224, 290] width 27 height 14
click at [353, 371] on icon at bounding box center [353, 369] width 14 height 14
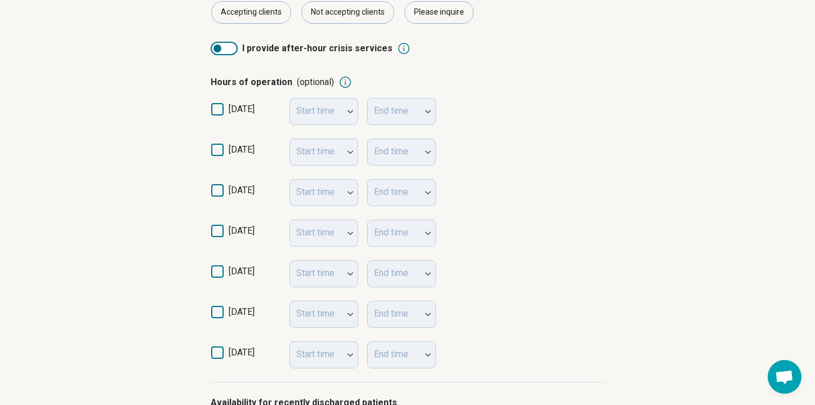
scroll to position [221, 0]
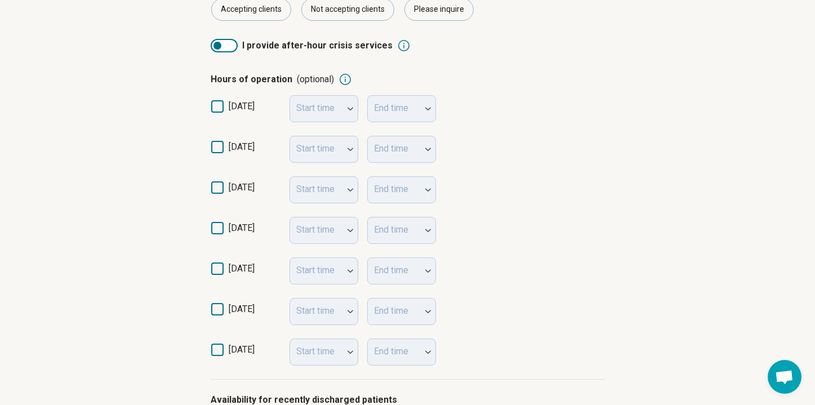
click at [223, 149] on icon at bounding box center [217, 147] width 12 height 12
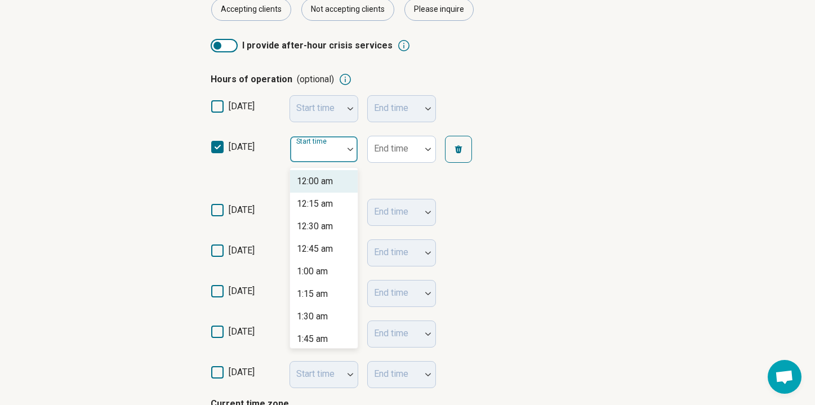
click at [331, 148] on div "Start time" at bounding box center [324, 149] width 69 height 27
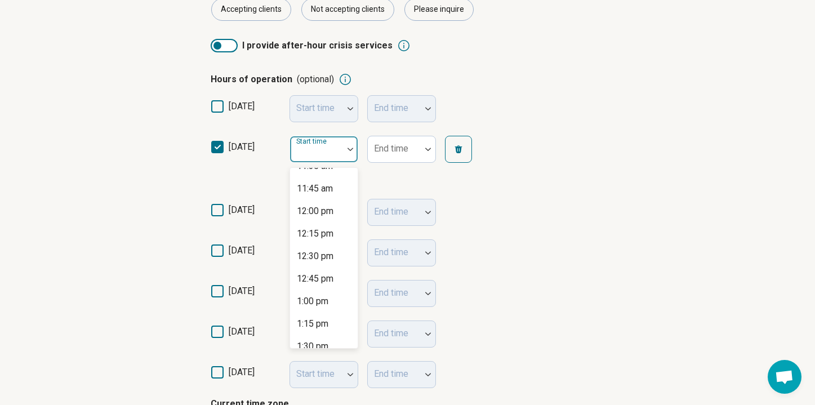
scroll to position [1051, 0]
click at [320, 210] on div "12:00 pm" at bounding box center [315, 212] width 37 height 14
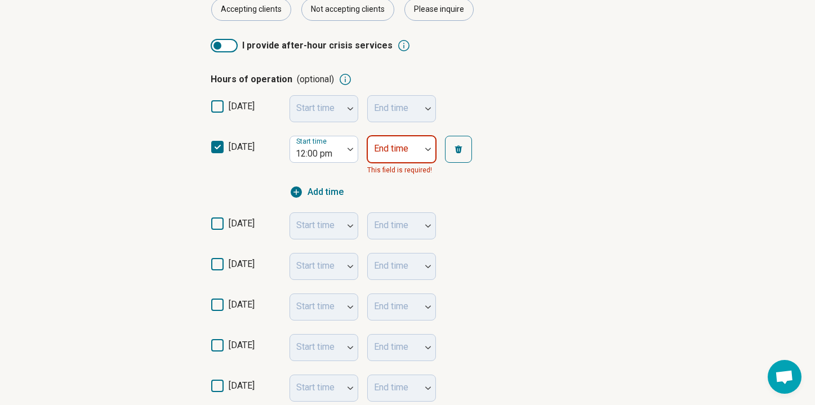
click at [390, 143] on div "End time" at bounding box center [401, 149] width 69 height 27
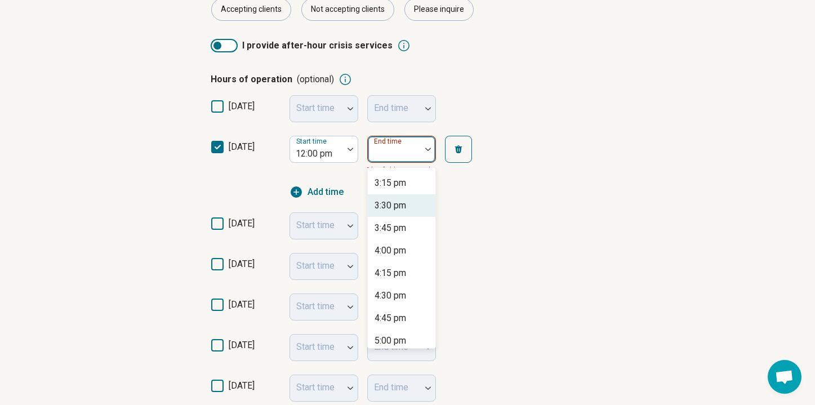
scroll to position [272, 0]
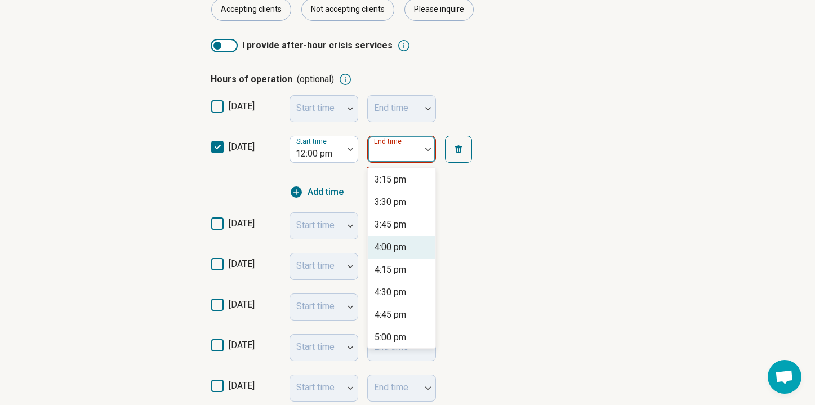
click at [395, 249] on div "4:00 pm" at bounding box center [391, 248] width 32 height 14
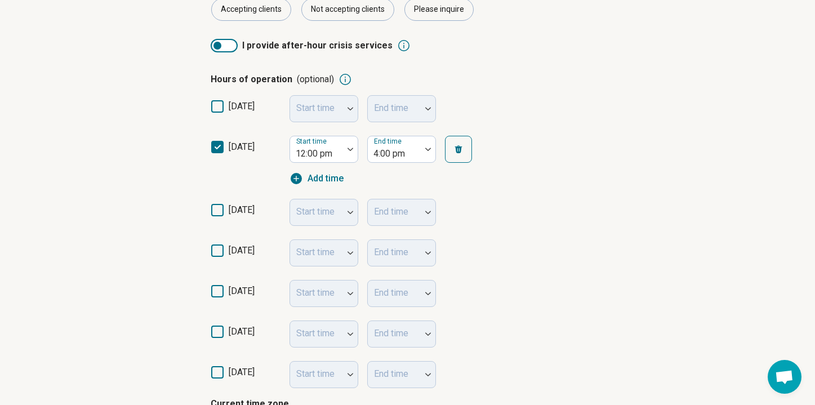
click at [324, 297] on div "Start time" at bounding box center [324, 293] width 69 height 27
click at [222, 290] on icon at bounding box center [217, 291] width 12 height 12
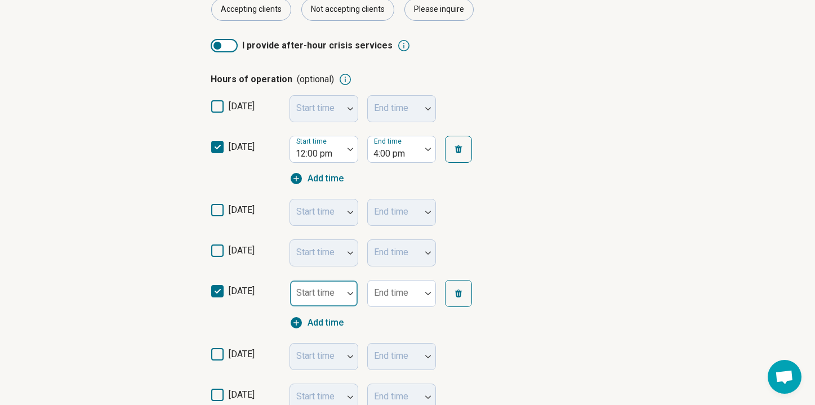
click at [355, 299] on div at bounding box center [350, 293] width 15 height 26
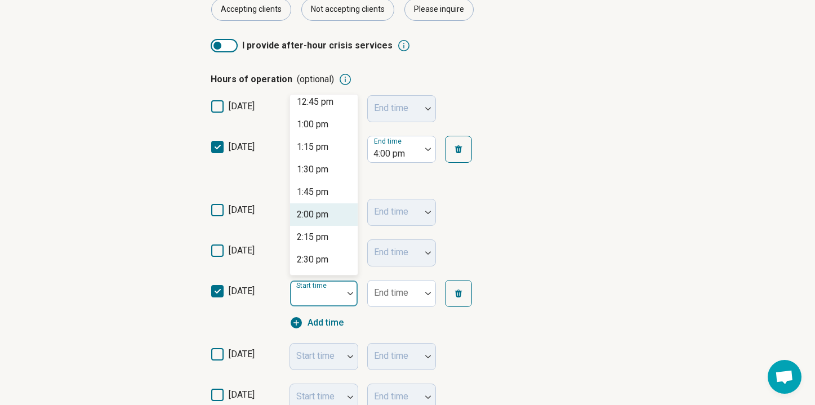
scroll to position [1153, 0]
click at [321, 217] on div "2:00 pm" at bounding box center [313, 217] width 32 height 14
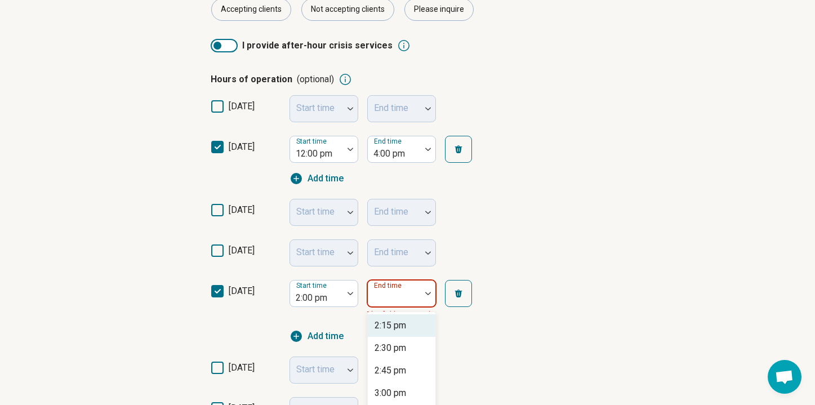
click at [403, 293] on div "End time" at bounding box center [401, 293] width 69 height 27
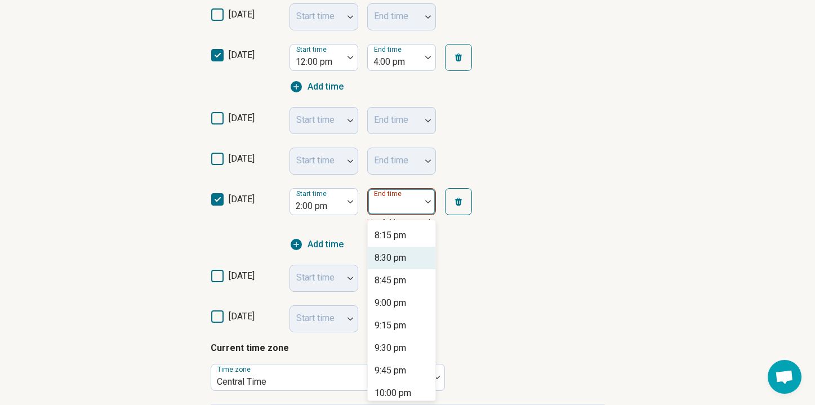
scroll to position [505, 0]
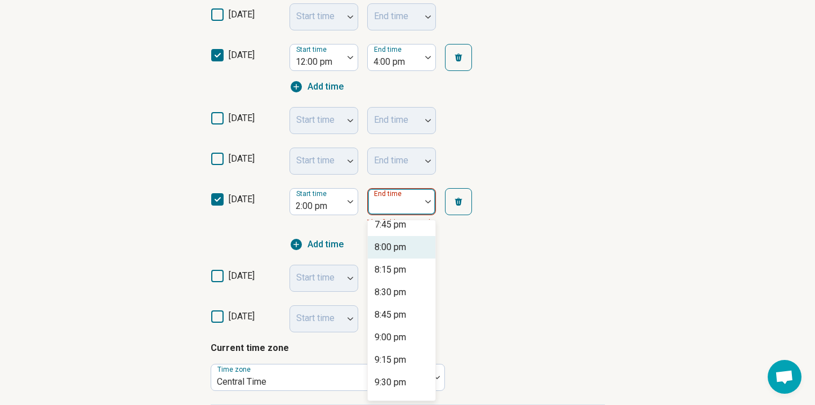
click at [394, 248] on div "8:00 pm" at bounding box center [391, 248] width 32 height 14
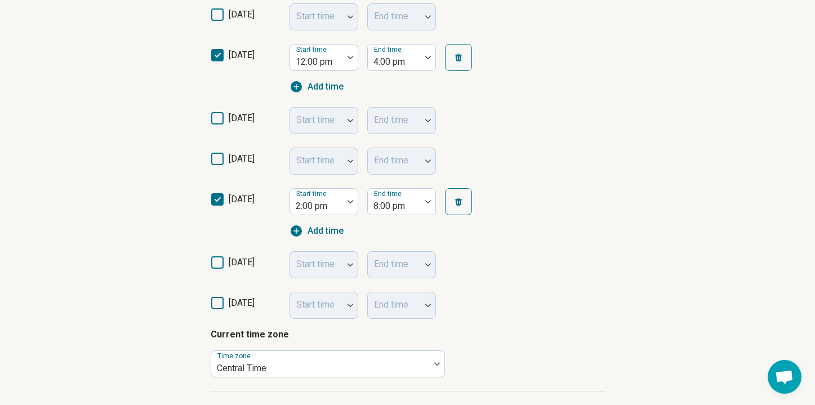
click at [209, 264] on article "Step 4 of 9 What’s your current availability? You can always change this later …" at bounding box center [408, 169] width 430 height 816
click at [221, 268] on icon at bounding box center [217, 262] width 12 height 12
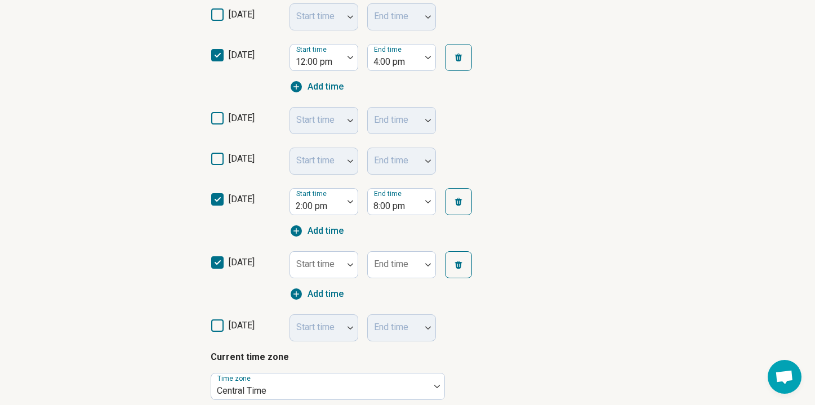
scroll to position [6, 0]
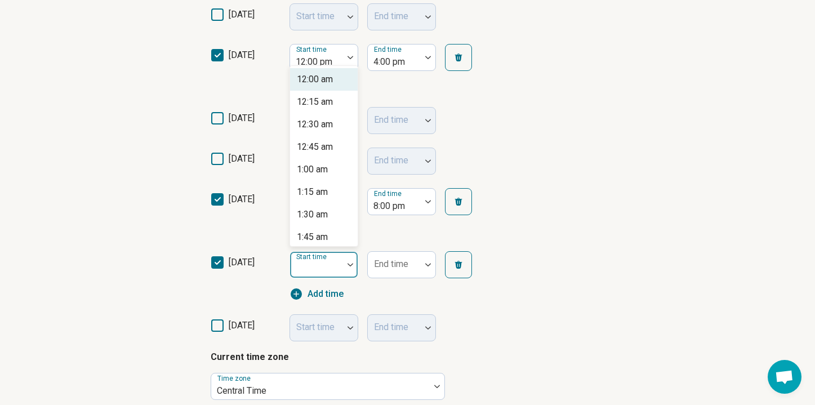
click at [310, 264] on div "Start time" at bounding box center [324, 264] width 69 height 27
click at [308, 194] on div "8:00 am" at bounding box center [312, 193] width 31 height 14
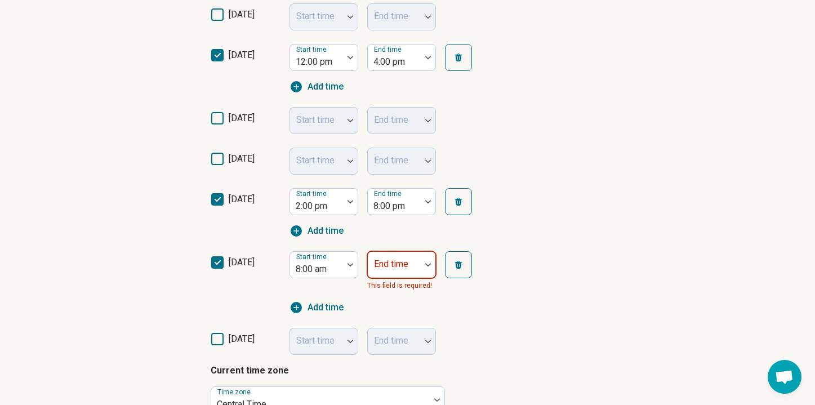
click at [390, 260] on label "End time" at bounding box center [391, 264] width 34 height 11
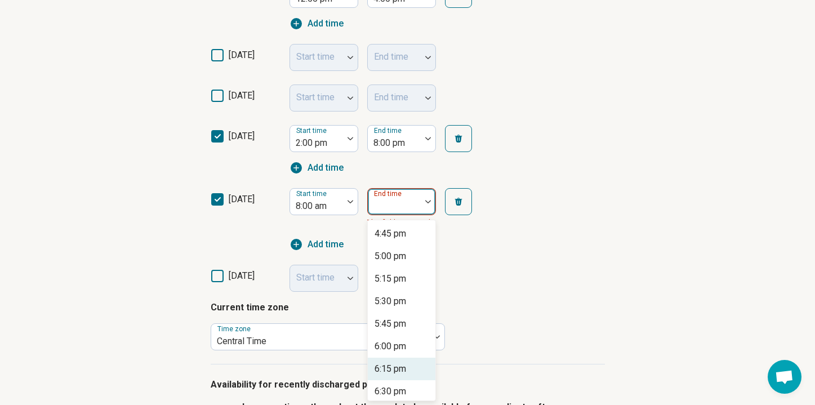
scroll to position [764, 0]
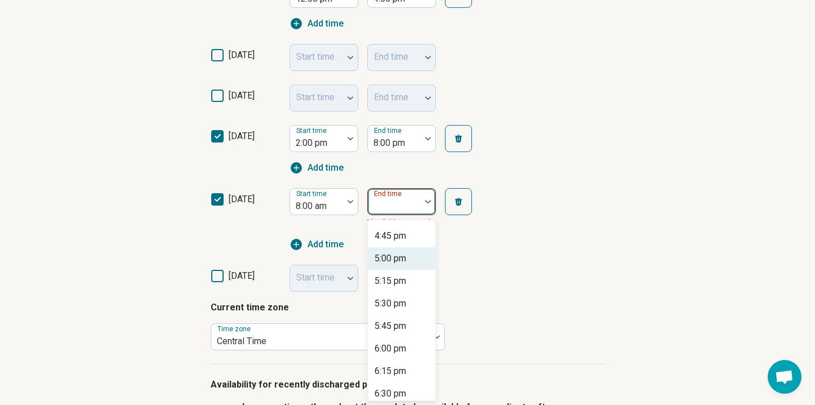
click at [400, 259] on div "5:00 pm" at bounding box center [391, 259] width 32 height 14
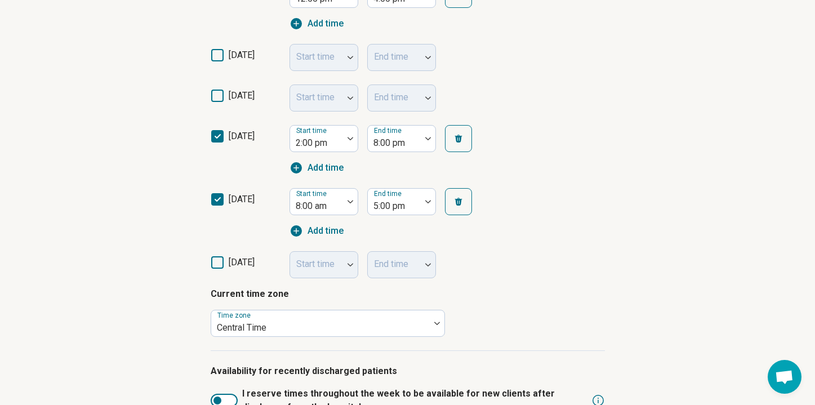
scroll to position [507, 0]
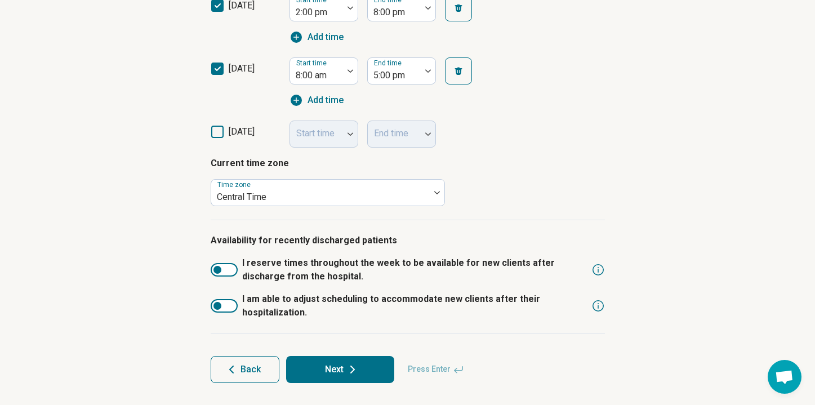
click at [224, 314] on label "I am able to adjust scheduling to accommodate new clients after their hospitali…" at bounding box center [399, 305] width 376 height 27
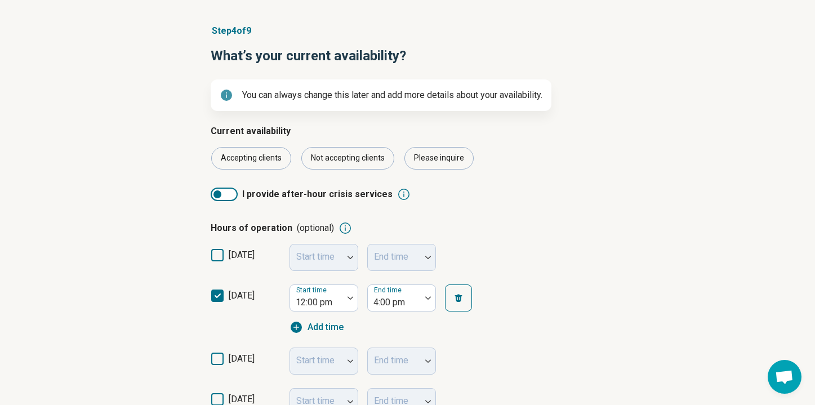
scroll to position [584, 0]
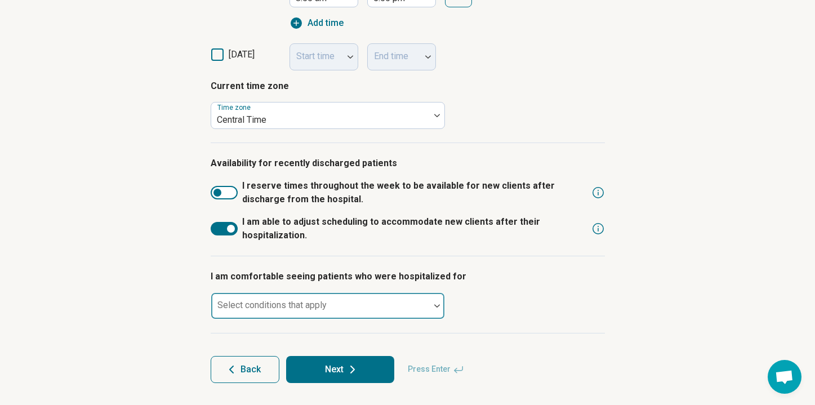
click at [288, 300] on label "Select conditions that apply" at bounding box center [271, 305] width 109 height 11
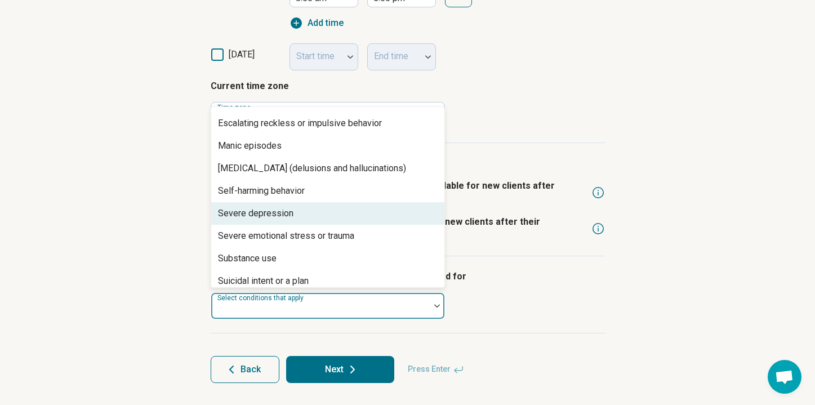
scroll to position [47, 0]
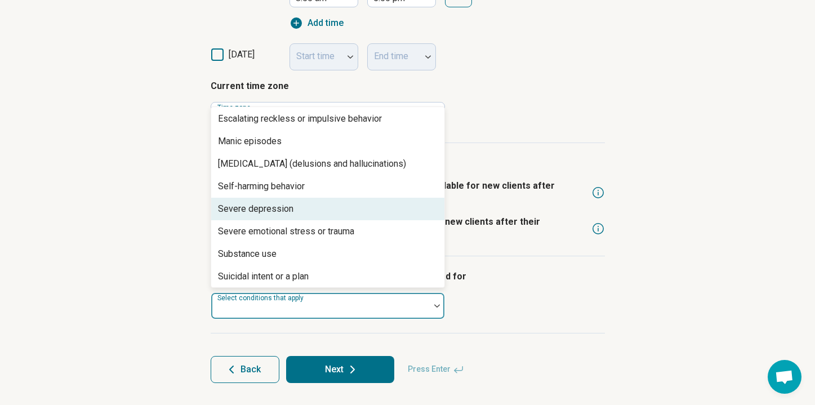
click at [276, 211] on div "Severe depression" at bounding box center [255, 209] width 75 height 14
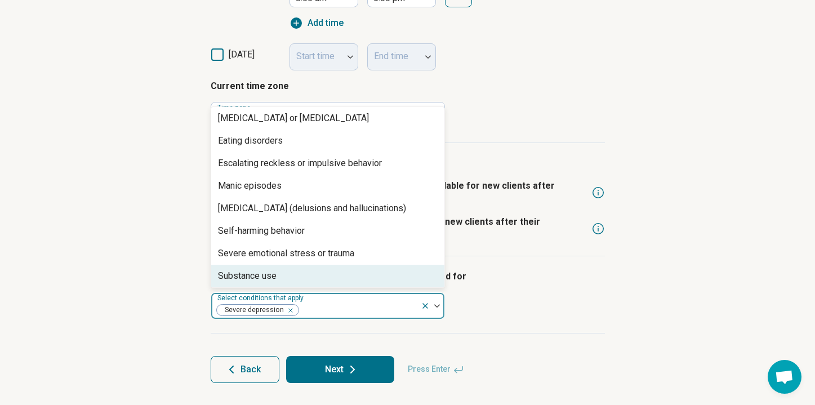
scroll to position [0, 0]
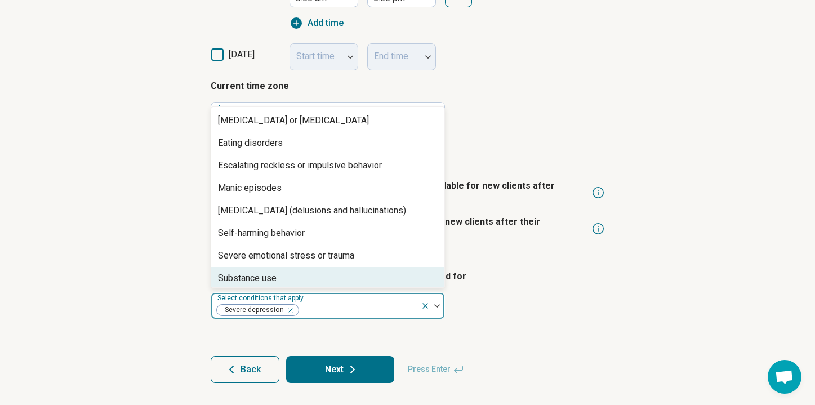
click at [596, 328] on div "I am comfortable seeing patients who were hospitalized for option Severe [MEDIC…" at bounding box center [408, 294] width 394 height 77
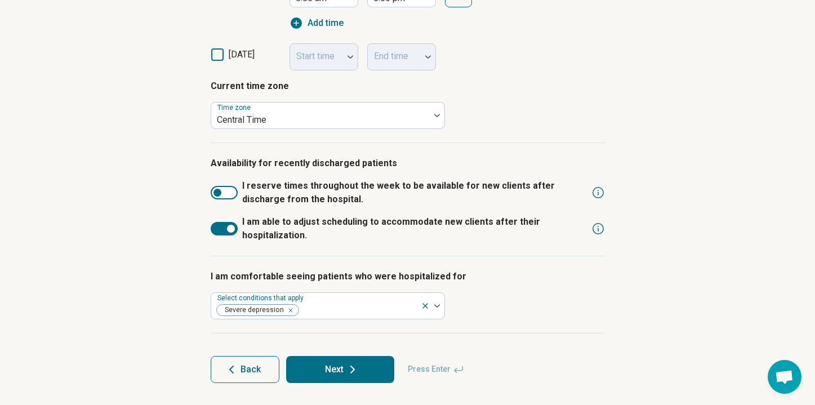
click at [322, 372] on button "Next" at bounding box center [340, 369] width 108 height 27
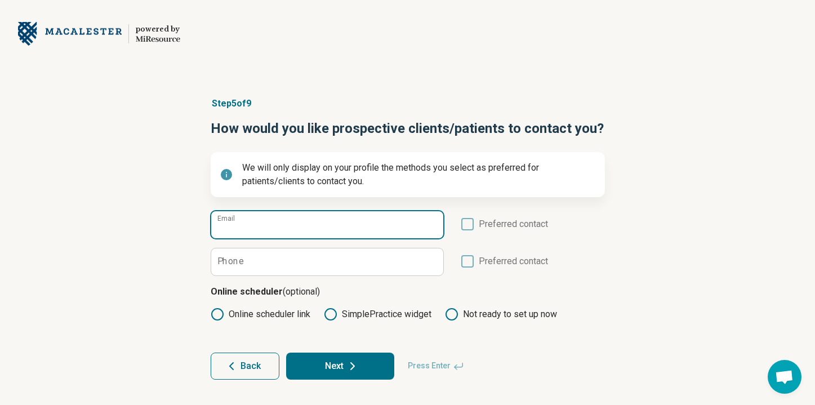
click at [313, 233] on input "Email" at bounding box center [327, 224] width 232 height 27
type input "**********"
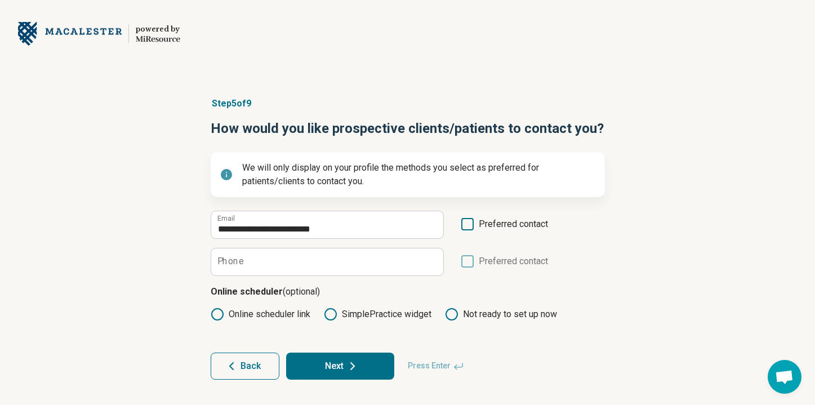
click at [465, 220] on icon at bounding box center [467, 224] width 12 height 12
click at [221, 315] on circle at bounding box center [217, 314] width 11 height 11
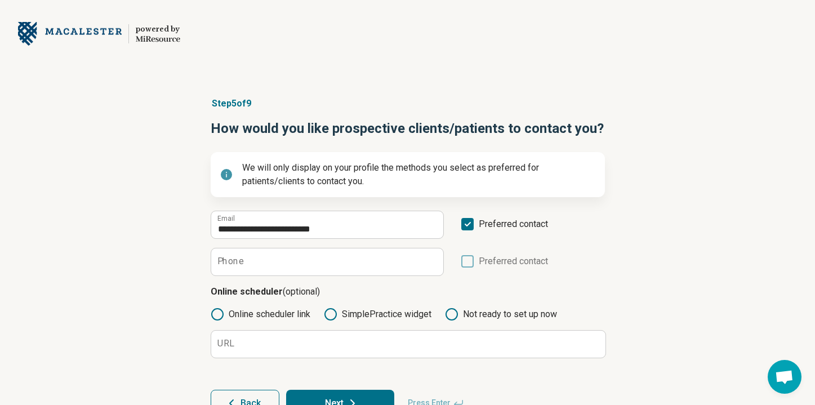
click at [221, 315] on circle at bounding box center [217, 314] width 11 height 11
click at [451, 312] on icon at bounding box center [452, 315] width 14 height 14
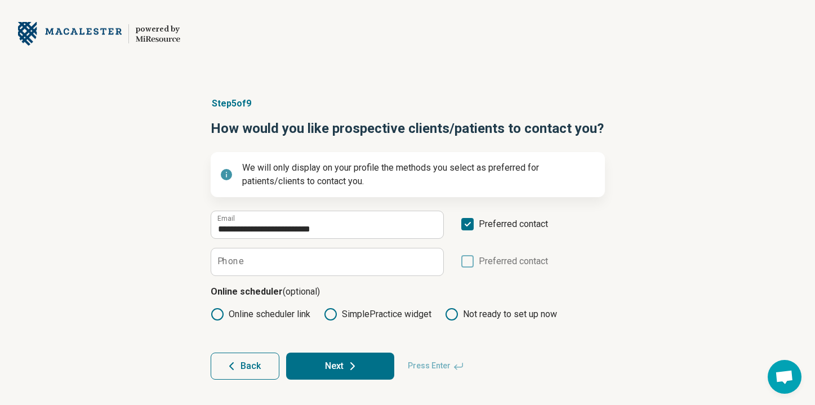
click at [456, 318] on circle at bounding box center [451, 314] width 11 height 11
click at [455, 315] on circle at bounding box center [452, 314] width 8 height 8
click at [340, 312] on label "SimplePractice widget" at bounding box center [378, 315] width 108 height 14
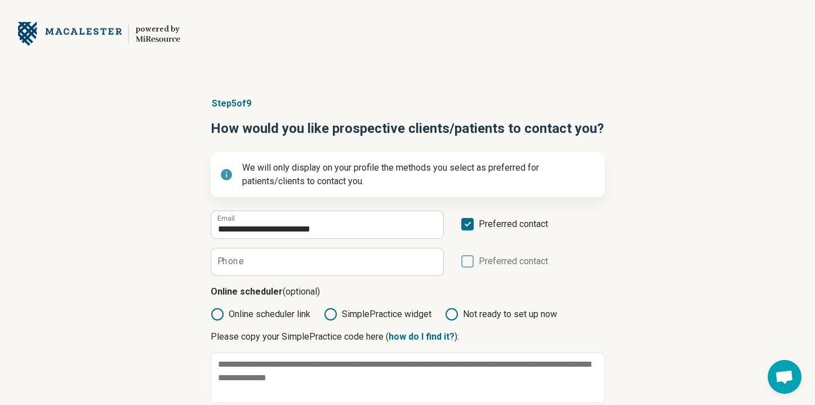
scroll to position [79, 0]
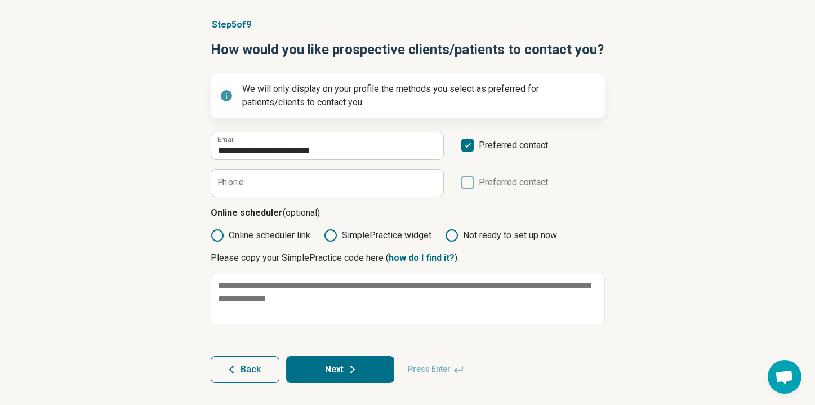
click at [261, 364] on button "Back" at bounding box center [245, 369] width 69 height 27
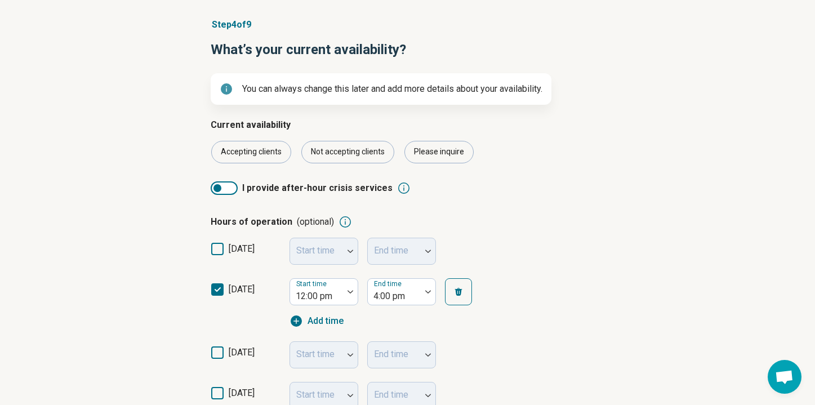
scroll to position [6, 0]
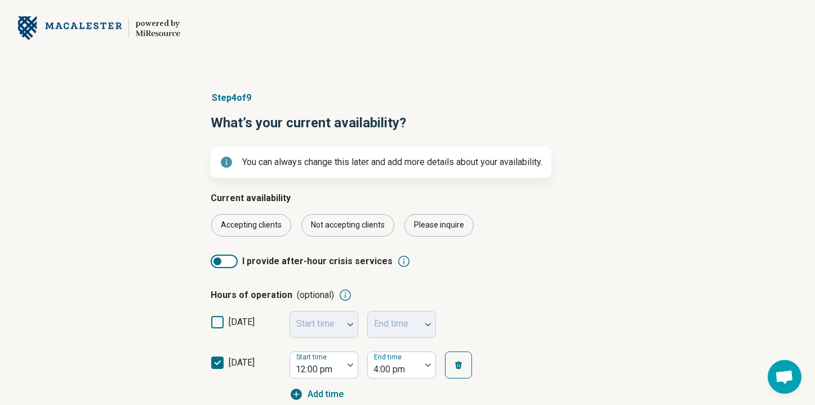
scroll to position [584, 0]
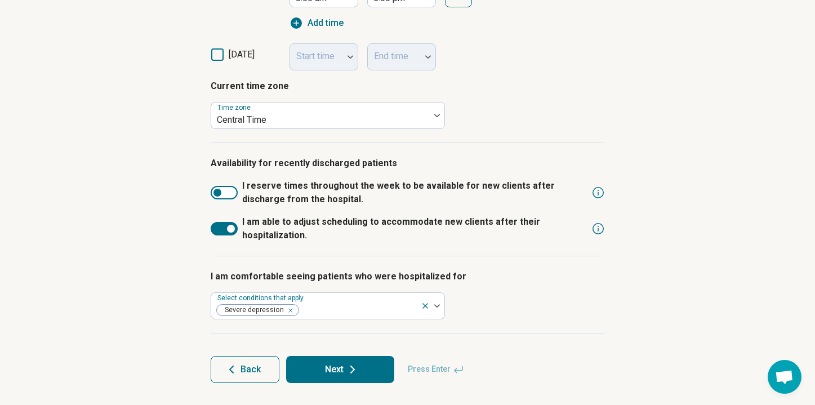
click at [322, 359] on button "Next" at bounding box center [340, 369] width 108 height 27
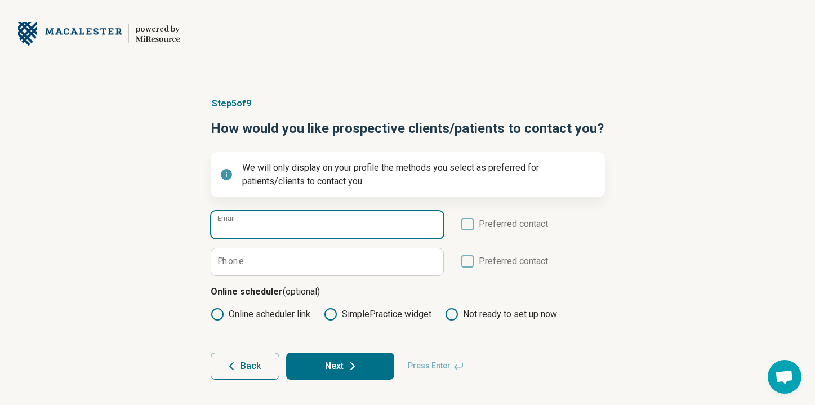
click at [376, 225] on input "Email" at bounding box center [327, 224] width 232 height 27
type input "**********"
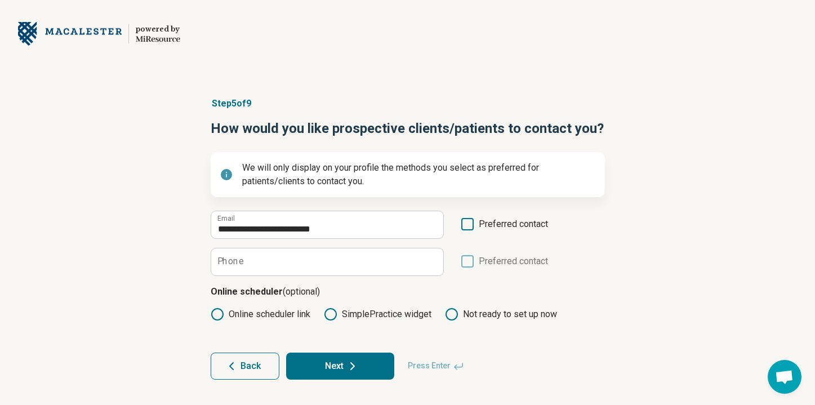
click at [470, 223] on icon at bounding box center [467, 224] width 12 height 12
click at [332, 369] on button "Next" at bounding box center [340, 366] width 108 height 27
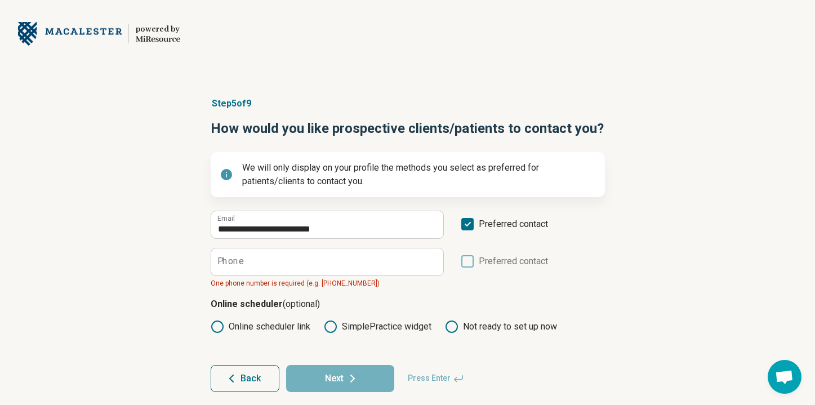
click at [318, 246] on div "**********" at bounding box center [408, 250] width 394 height 78
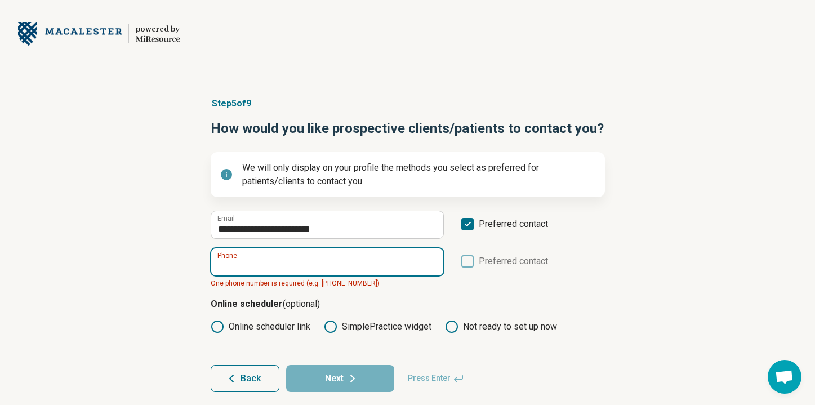
click at [315, 261] on input "Phone" at bounding box center [327, 261] width 232 height 27
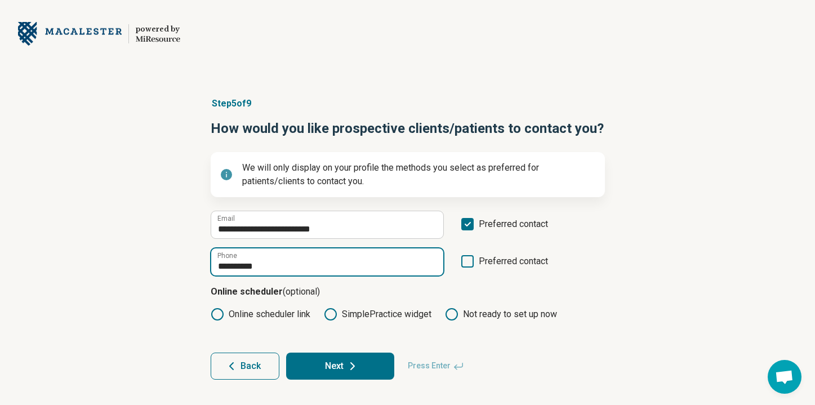
type input "**********"
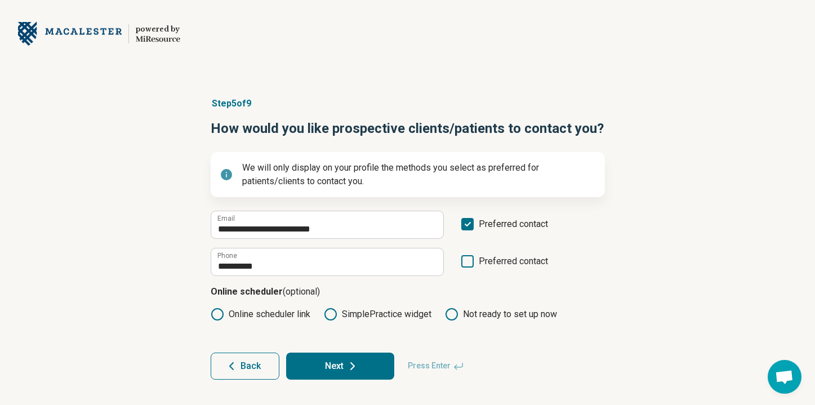
click at [351, 363] on icon at bounding box center [352, 366] width 3 height 7
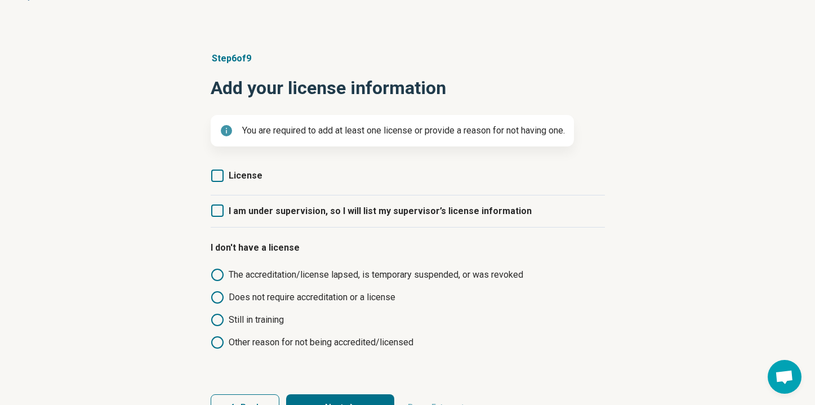
scroll to position [48, 0]
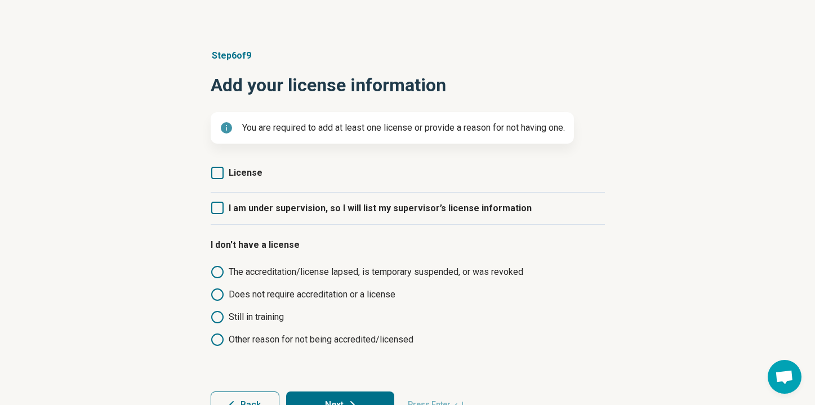
click at [246, 216] on label "I am under supervision, so I will list my supervisor’s license information" at bounding box center [371, 209] width 321 height 32
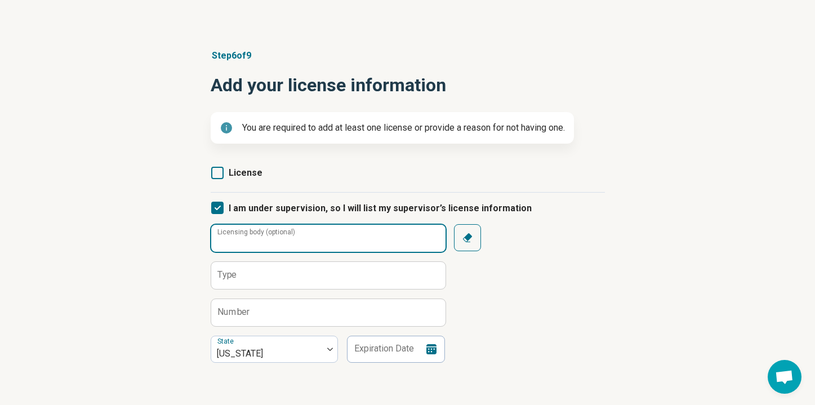
click at [291, 226] on input "Licensing body (optional)" at bounding box center [328, 238] width 234 height 27
type input "*****"
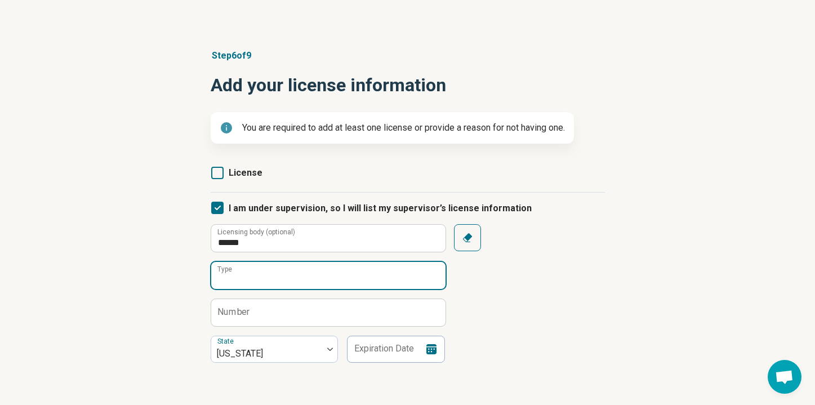
click at [245, 276] on input "Type" at bounding box center [328, 275] width 234 height 27
type input "****"
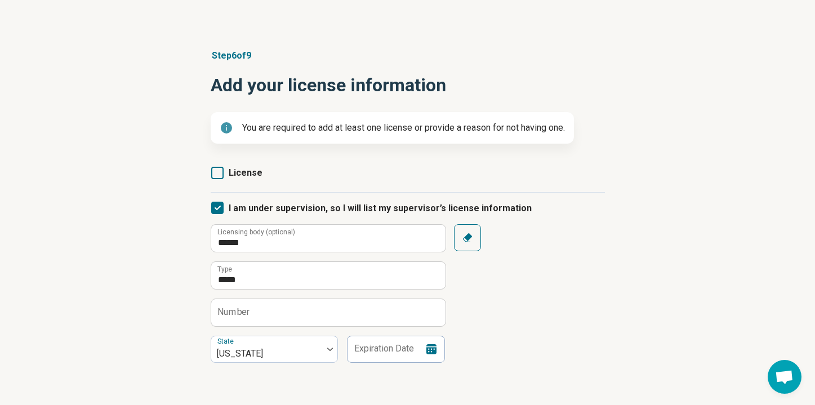
click at [371, 294] on fieldset "***** Licensing body (optional) **** Type Number State [US_STATE] Expiration Da…" at bounding box center [328, 293] width 234 height 139
click at [371, 309] on input "Number" at bounding box center [328, 312] width 234 height 27
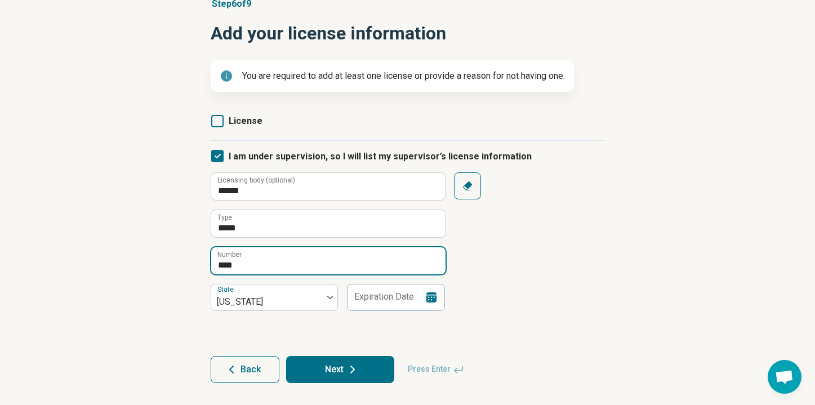
type input "****"
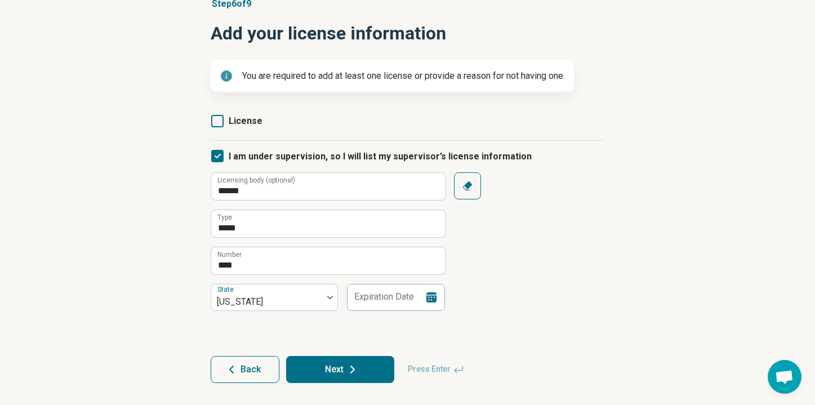
click at [371, 316] on form "License I am under supervision, so I will list my supervisor’s license informat…" at bounding box center [408, 244] width 394 height 278
click at [345, 369] on button "Next" at bounding box center [340, 369] width 108 height 27
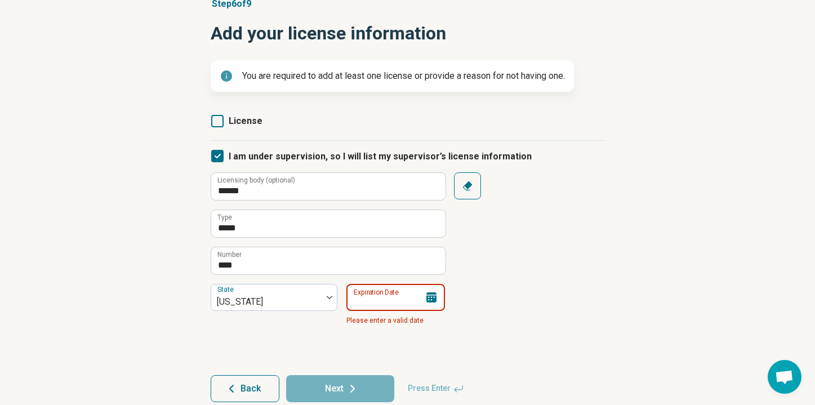
click at [395, 297] on input "Expiration Date" at bounding box center [395, 297] width 99 height 27
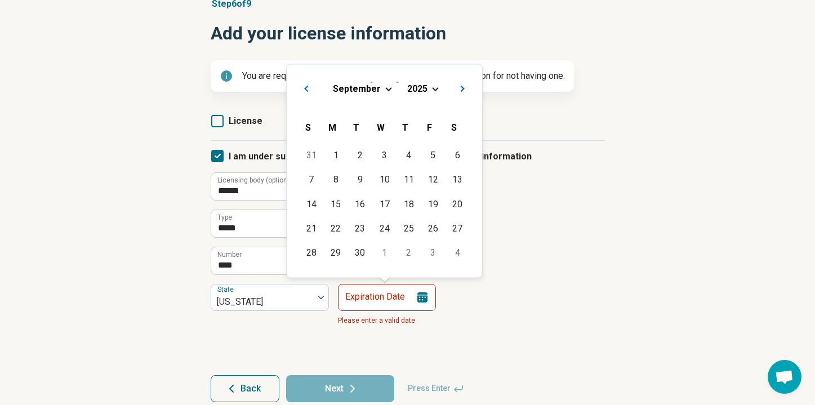
click at [468, 310] on div "***** Licensing body (optional) **** Type **** Number State [US_STATE] Expirati…" at bounding box center [408, 251] width 394 height 158
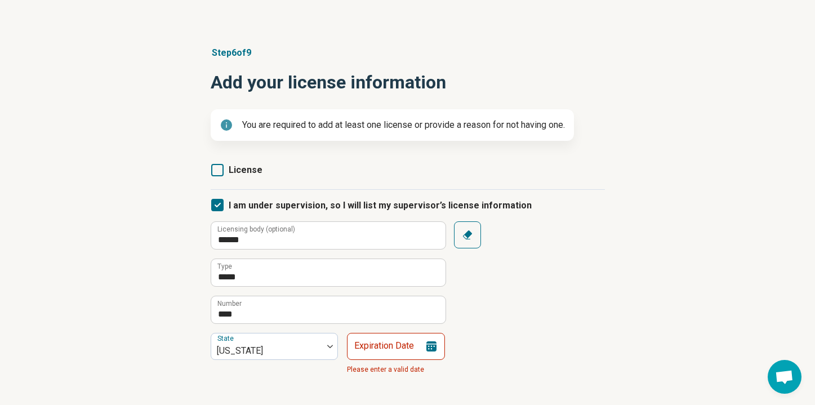
scroll to position [50, 0]
